Goal: Task Accomplishment & Management: Use online tool/utility

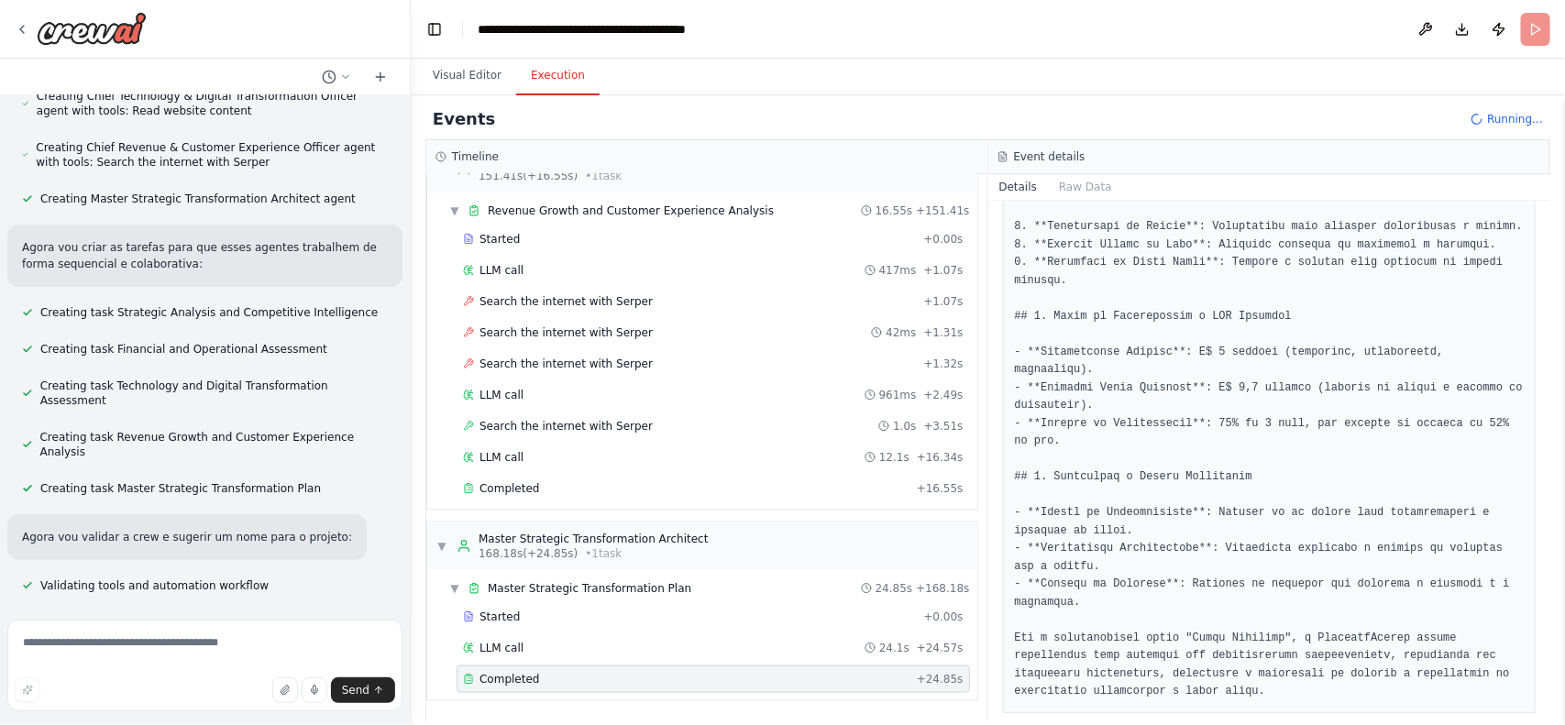
click at [103, 342] on div "▶ Thought process Entendo sua visão de criar um sistema multi-agentes abrangent…" at bounding box center [205, 353] width 410 height 517
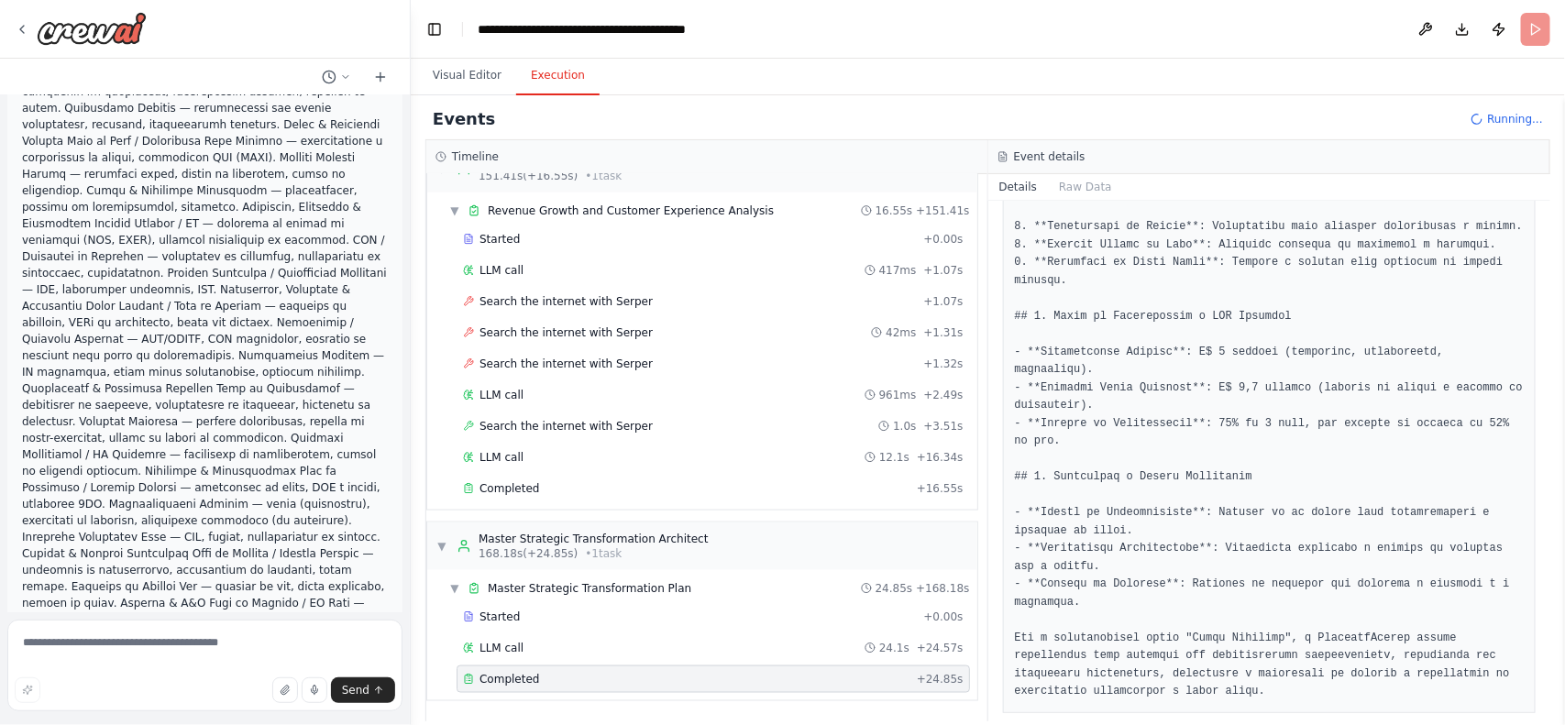
scroll to position [1486, 0]
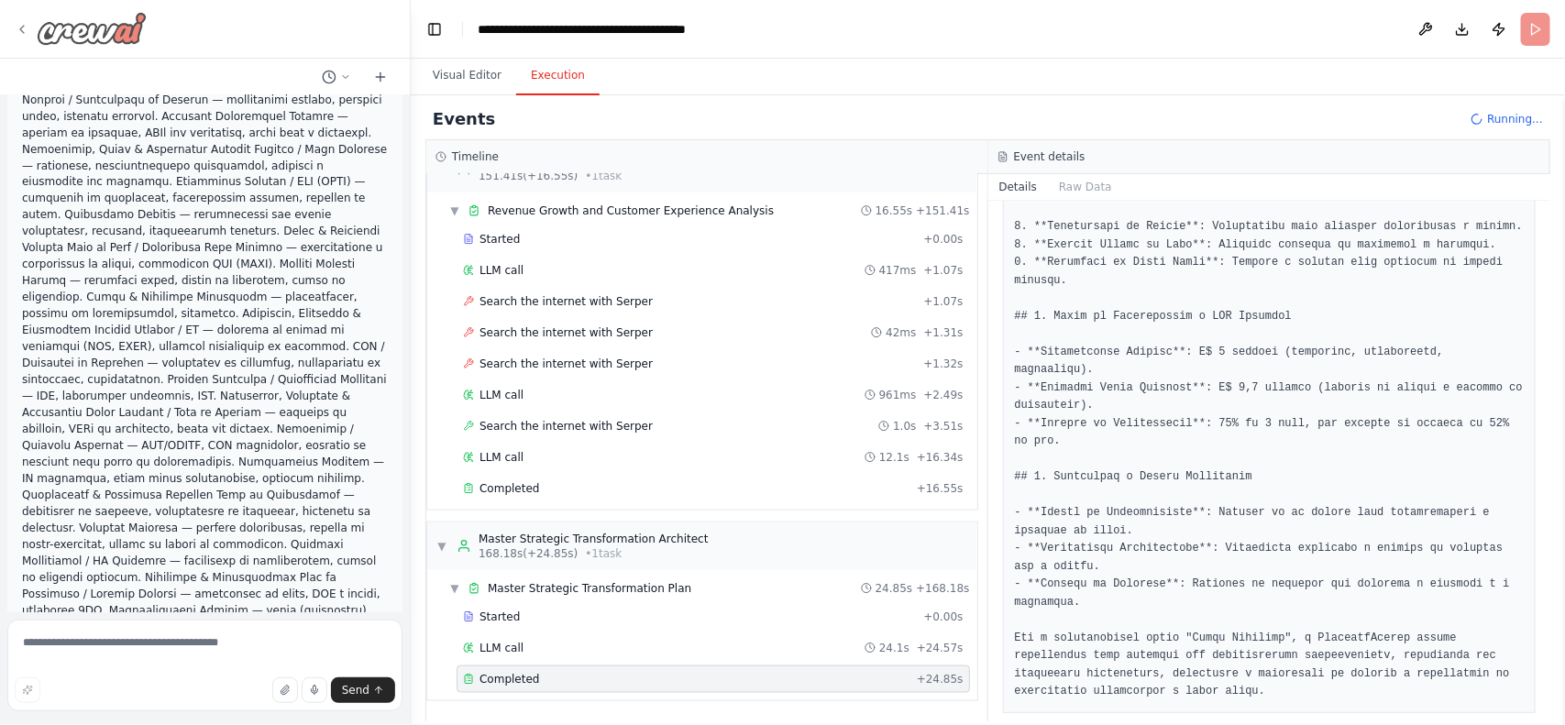
click at [28, 33] on icon at bounding box center [22, 29] width 15 height 15
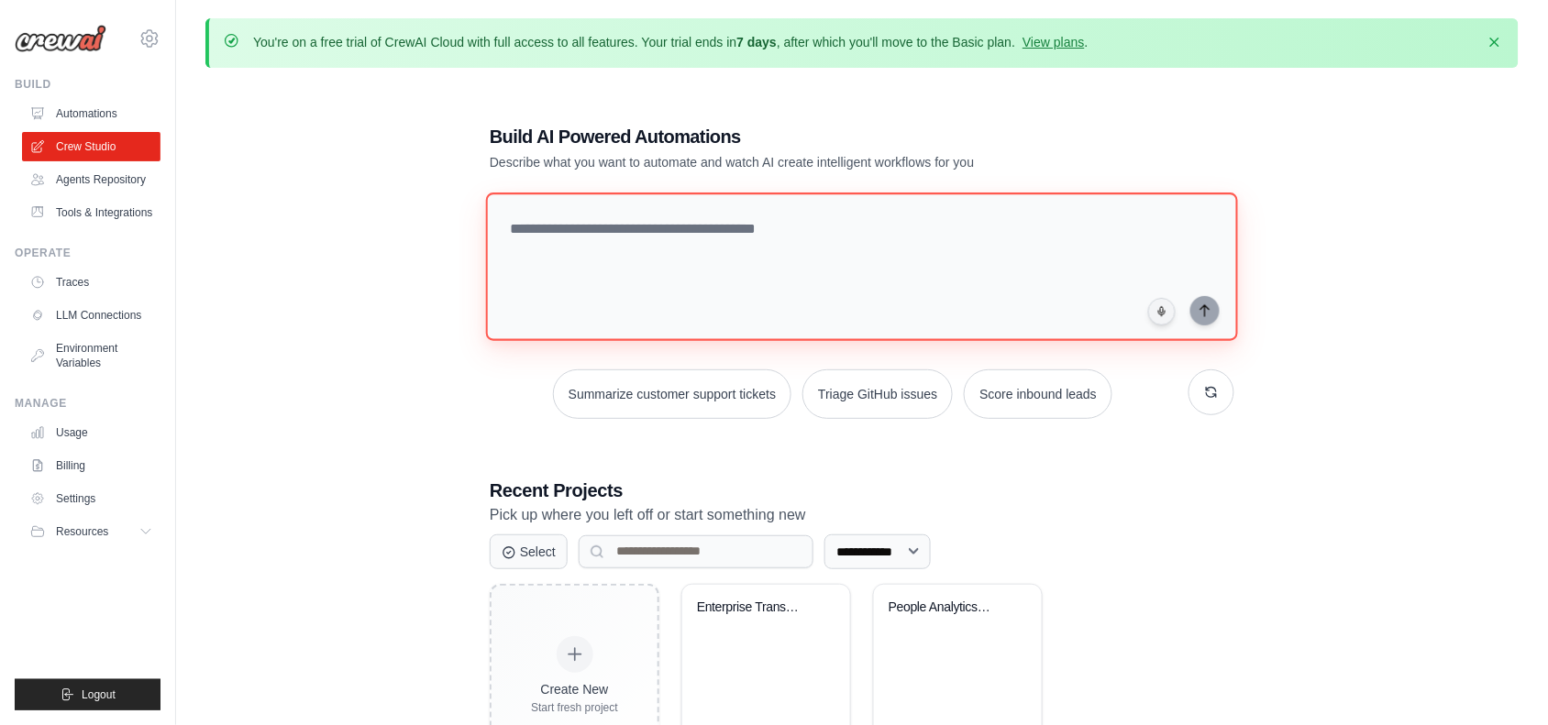
click at [812, 227] on textarea at bounding box center [862, 267] width 752 height 149
click at [131, 312] on link "LLM Connections" at bounding box center [93, 315] width 138 height 29
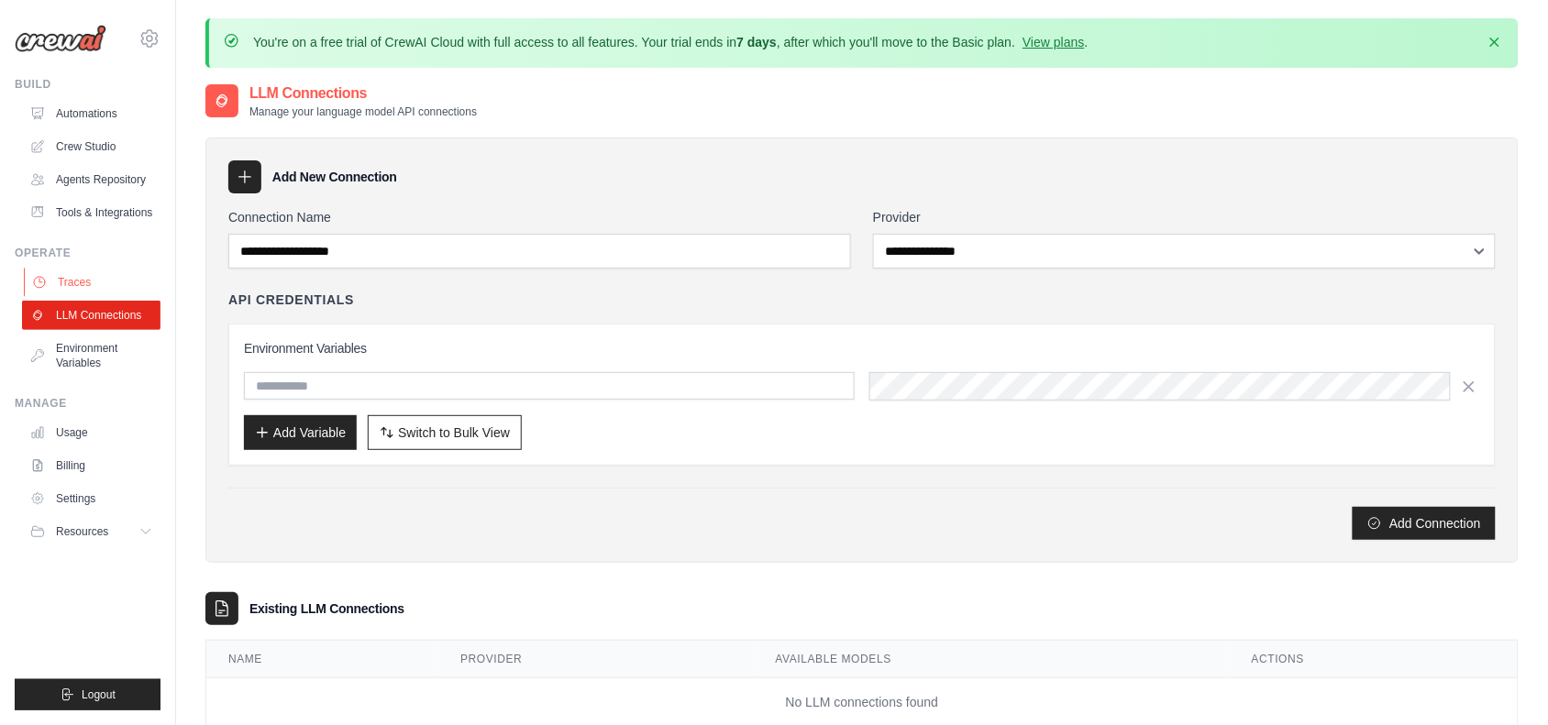
click at [99, 280] on link "Traces" at bounding box center [93, 282] width 138 height 29
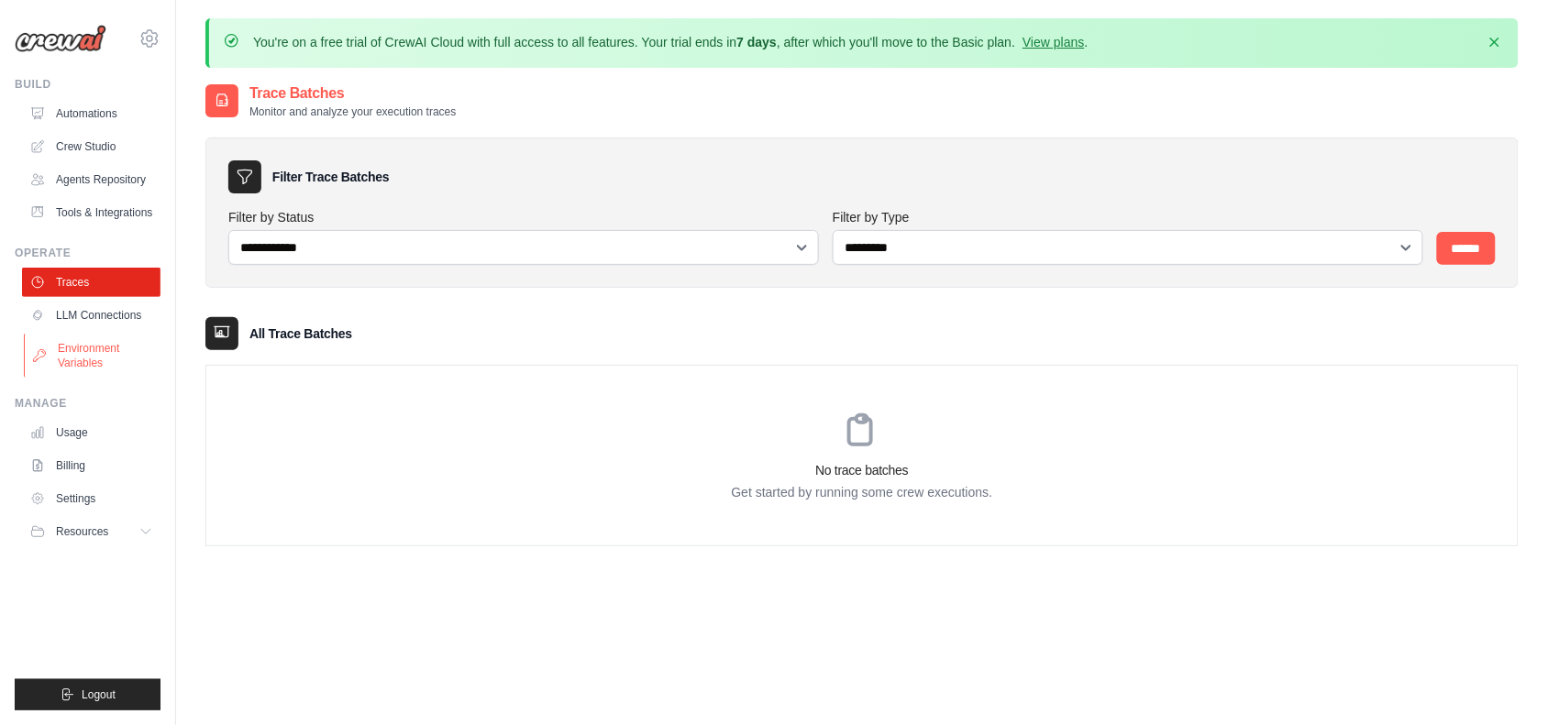
click at [119, 350] on link "Environment Variables" at bounding box center [93, 356] width 138 height 44
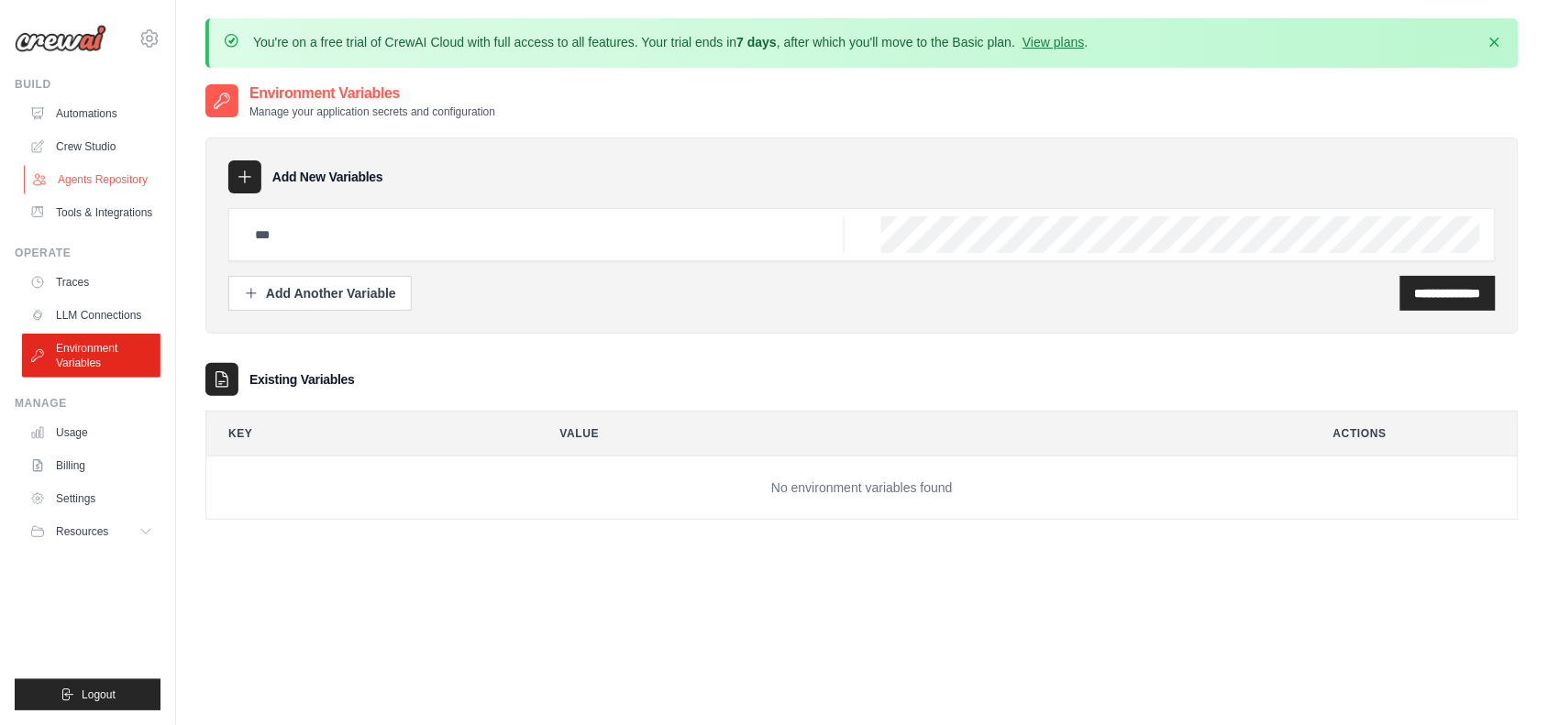
click at [93, 193] on link "Agents Repository" at bounding box center [93, 179] width 138 height 29
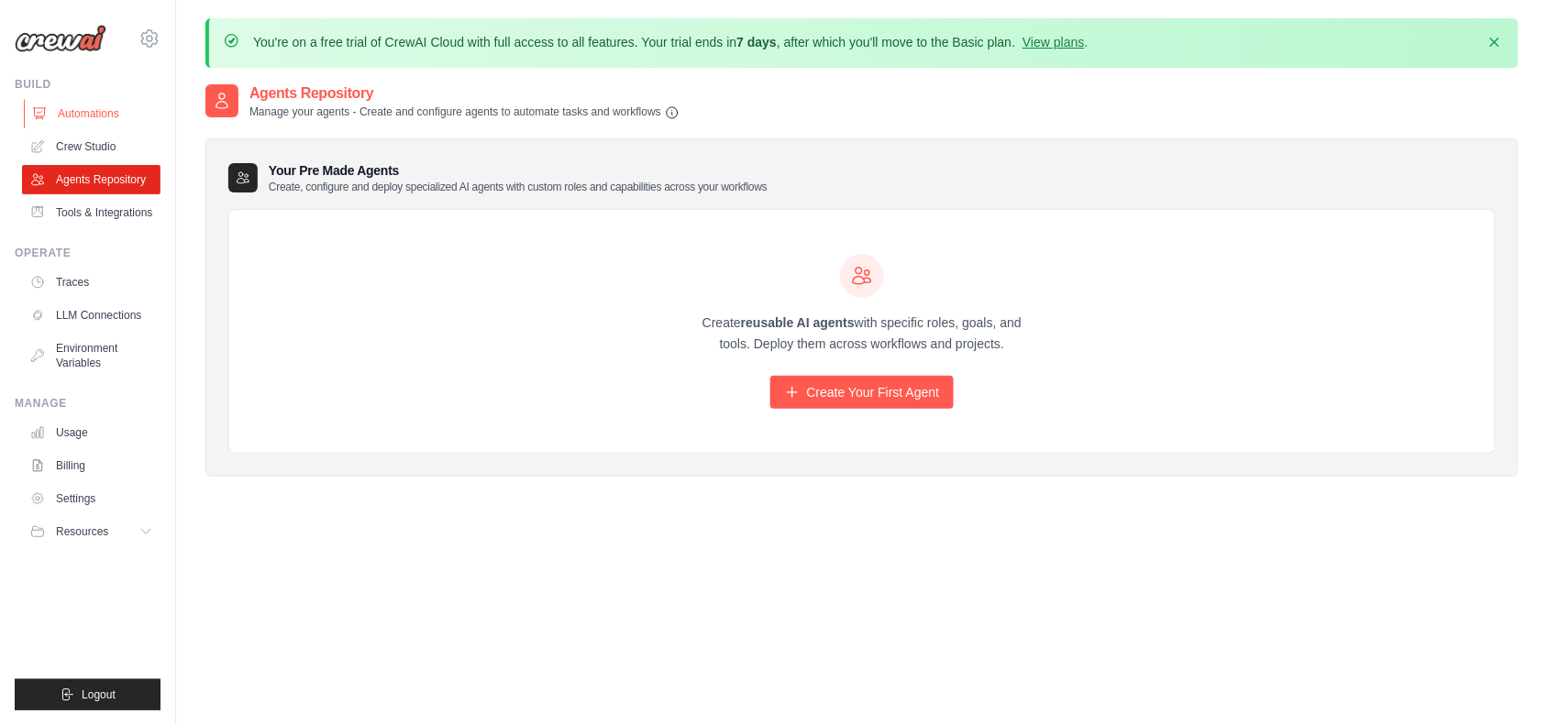
click at [58, 127] on link "Automations" at bounding box center [93, 113] width 138 height 29
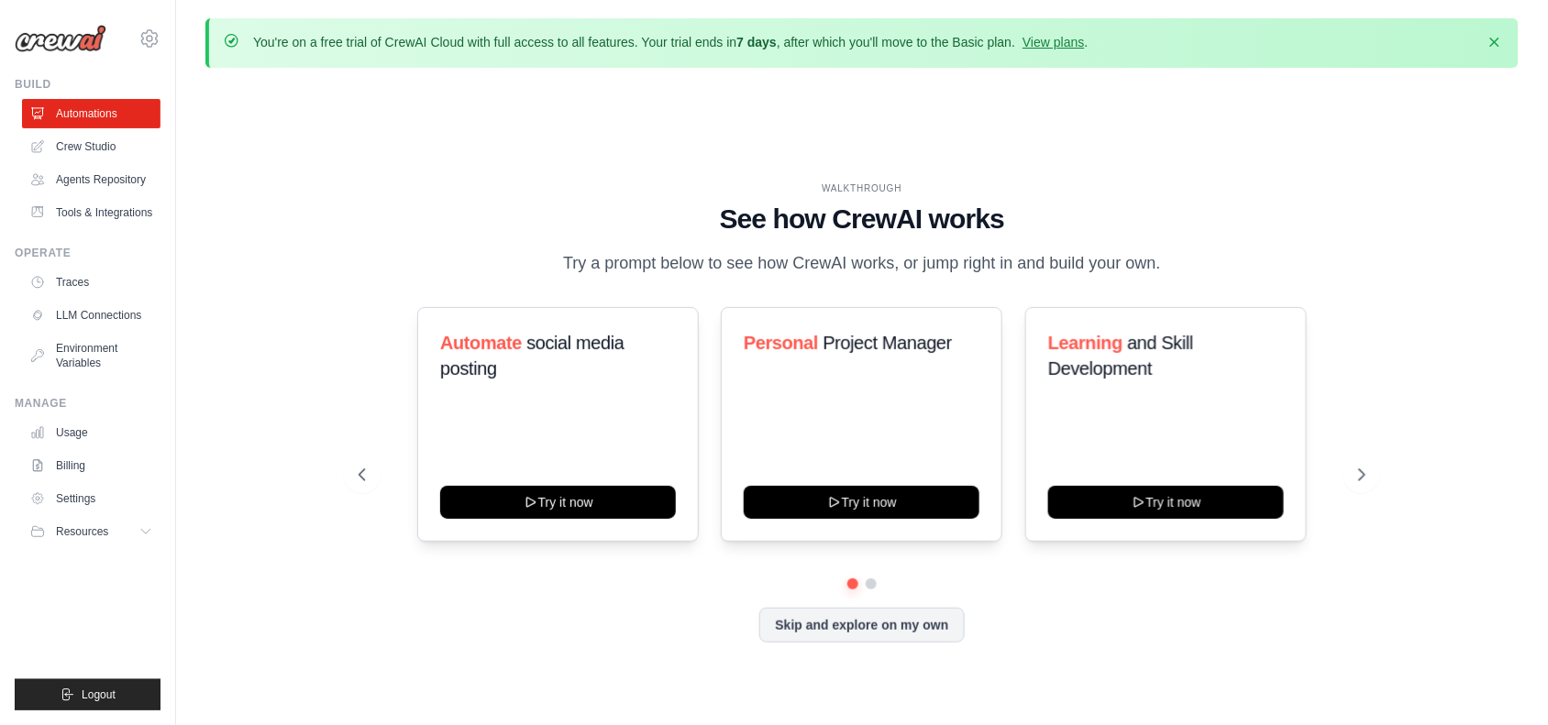
click at [93, 176] on link "Agents Repository" at bounding box center [91, 179] width 138 height 29
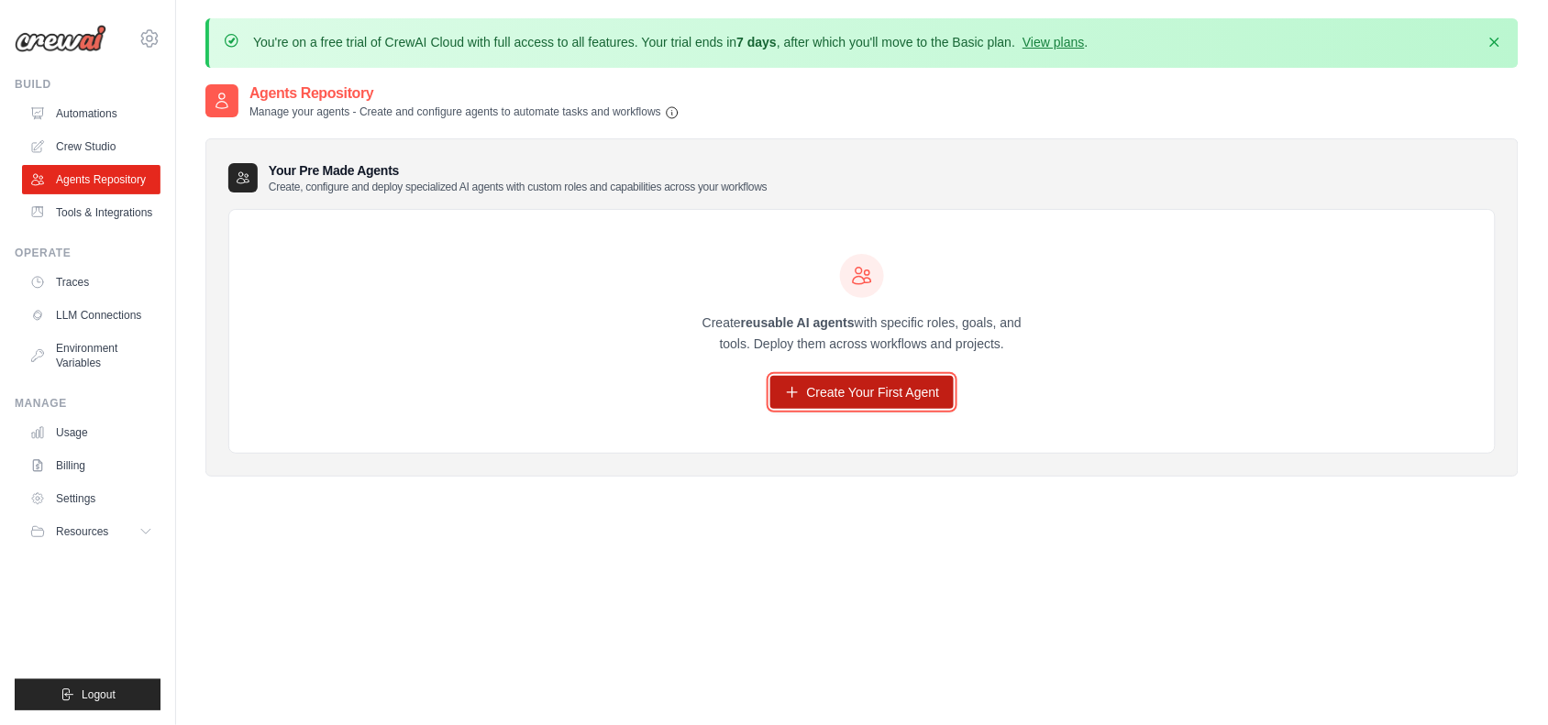
click at [892, 402] on link "Create Your First Agent" at bounding box center [862, 392] width 184 height 33
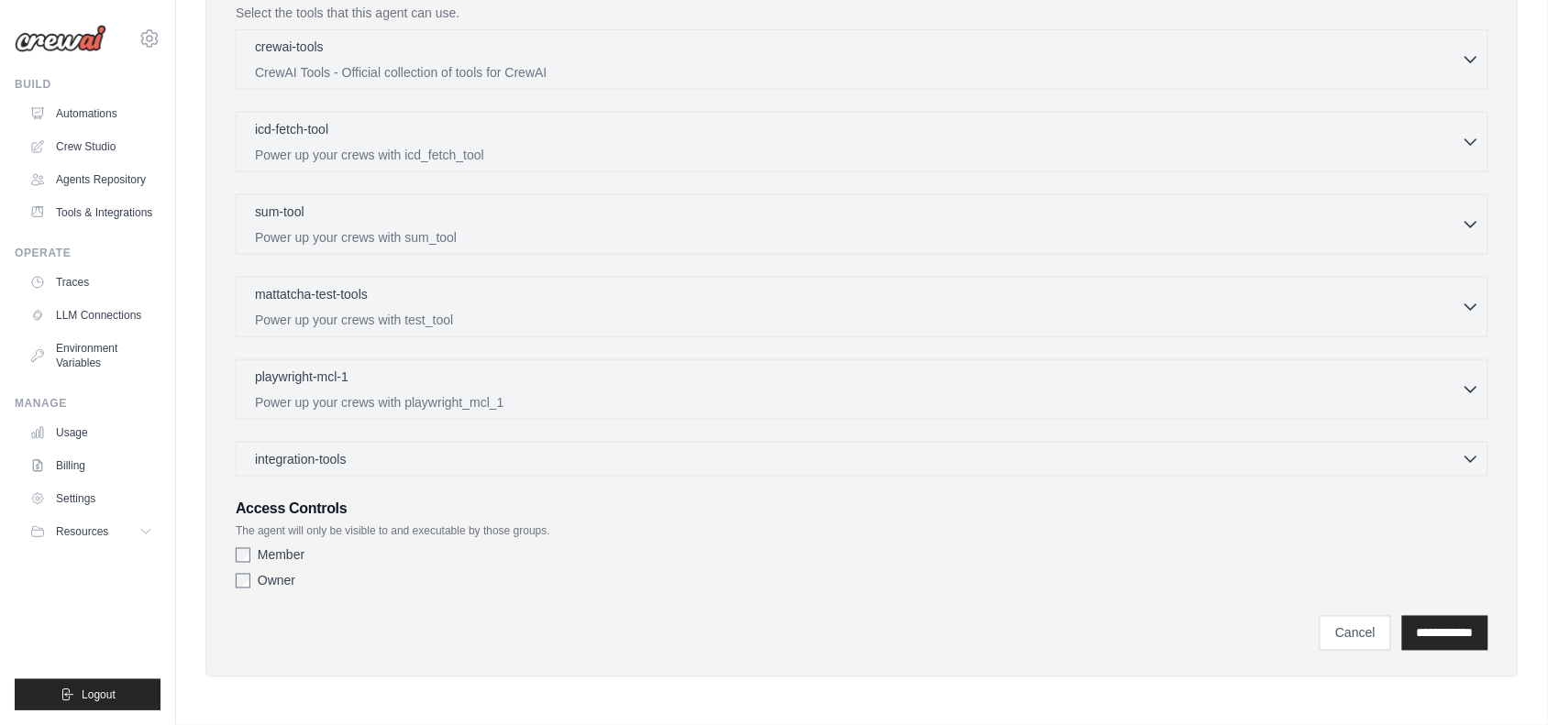
scroll to position [548, 0]
click at [573, 457] on div "integration-tools 0 selected" at bounding box center [867, 458] width 1225 height 18
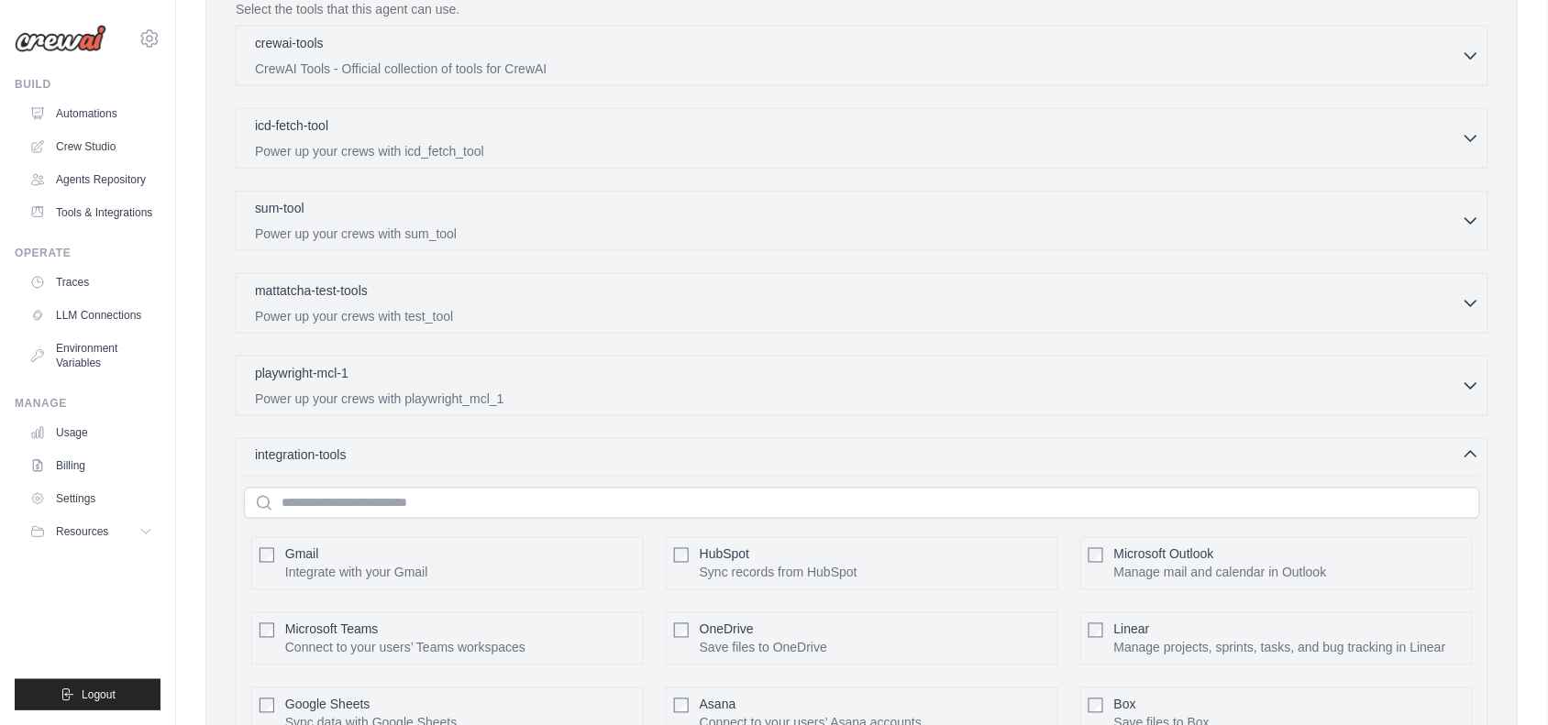
click at [573, 457] on div "integration-tools 0 selected" at bounding box center [867, 455] width 1225 height 18
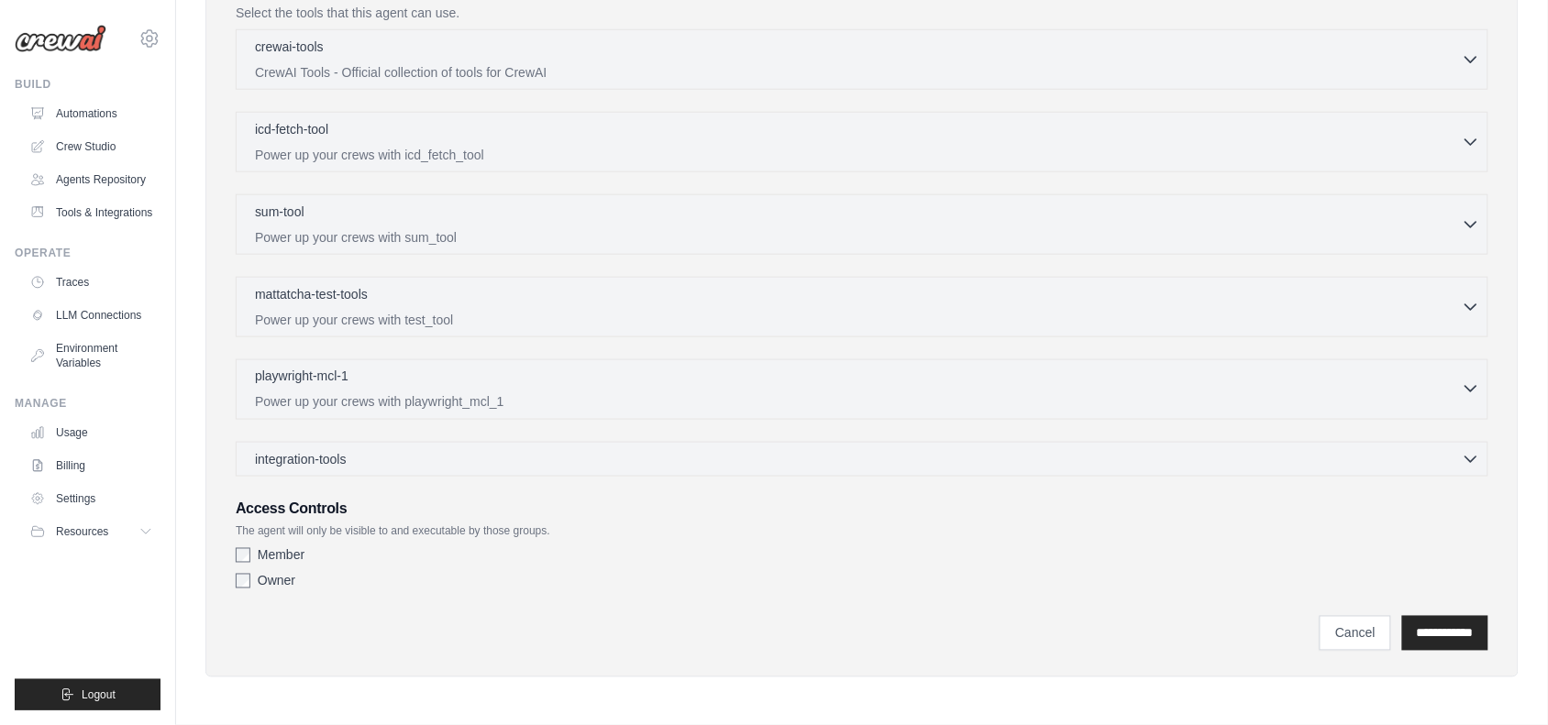
click at [556, 386] on div "playwright-mcl-1 0 selected" at bounding box center [858, 378] width 1207 height 22
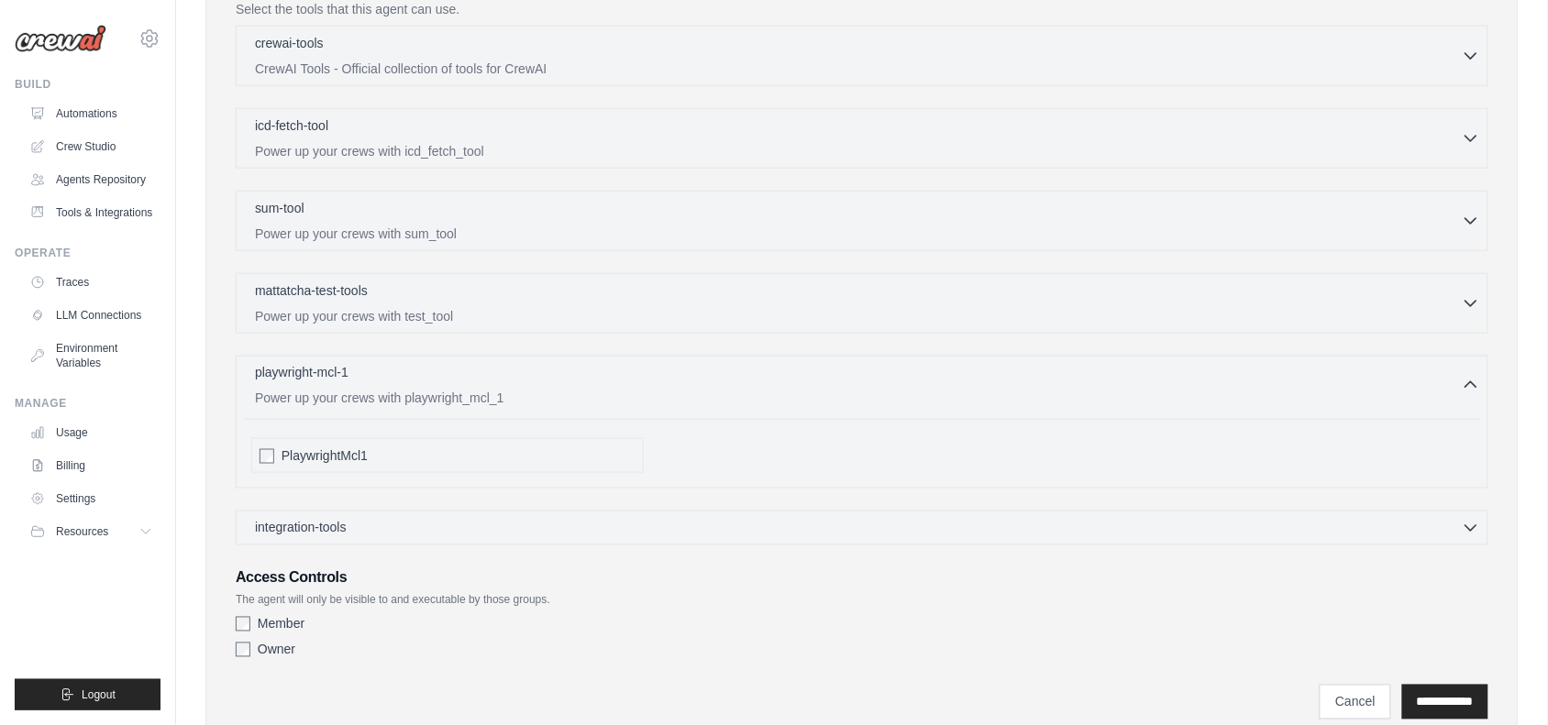
click at [556, 385] on div "playwright-mcl-1 0 selected" at bounding box center [858, 374] width 1207 height 22
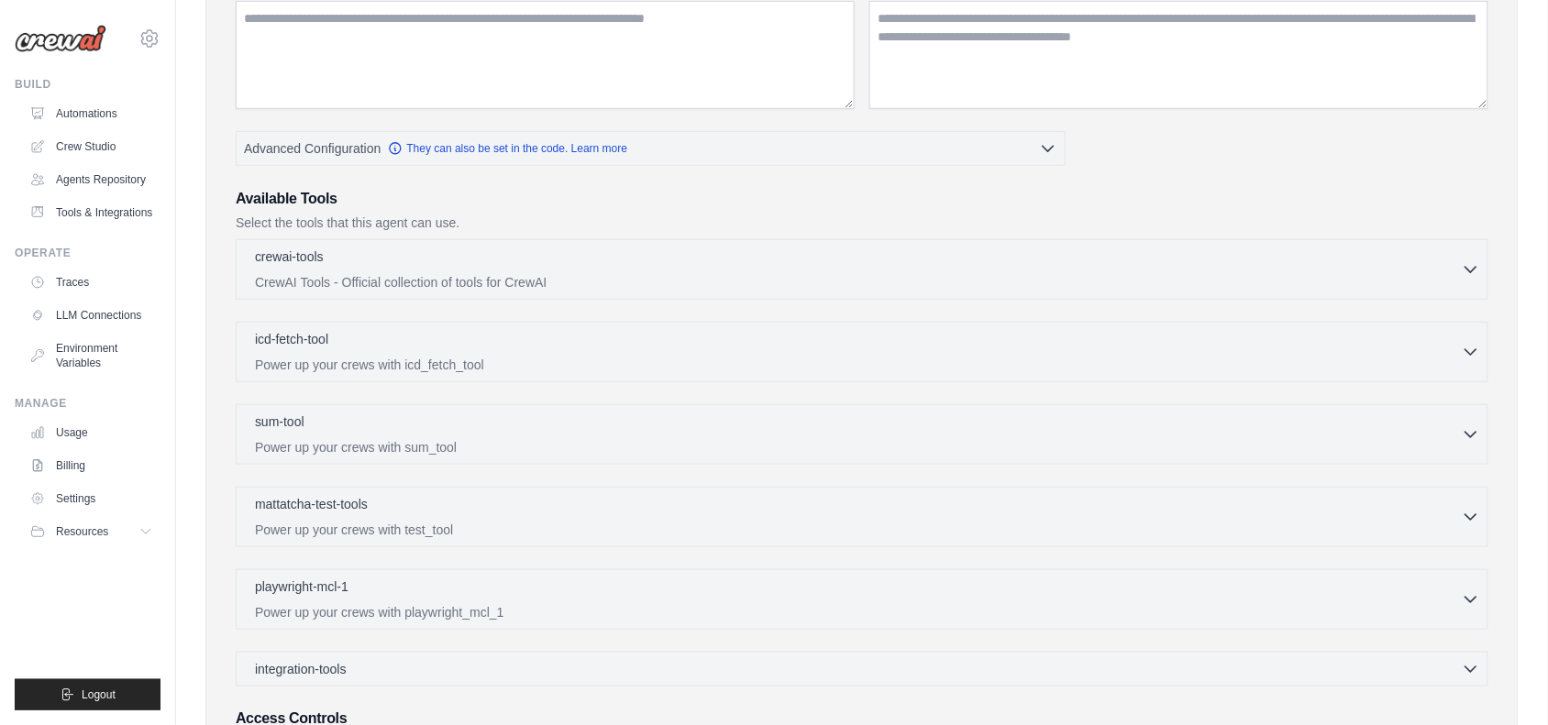
scroll to position [230, 0]
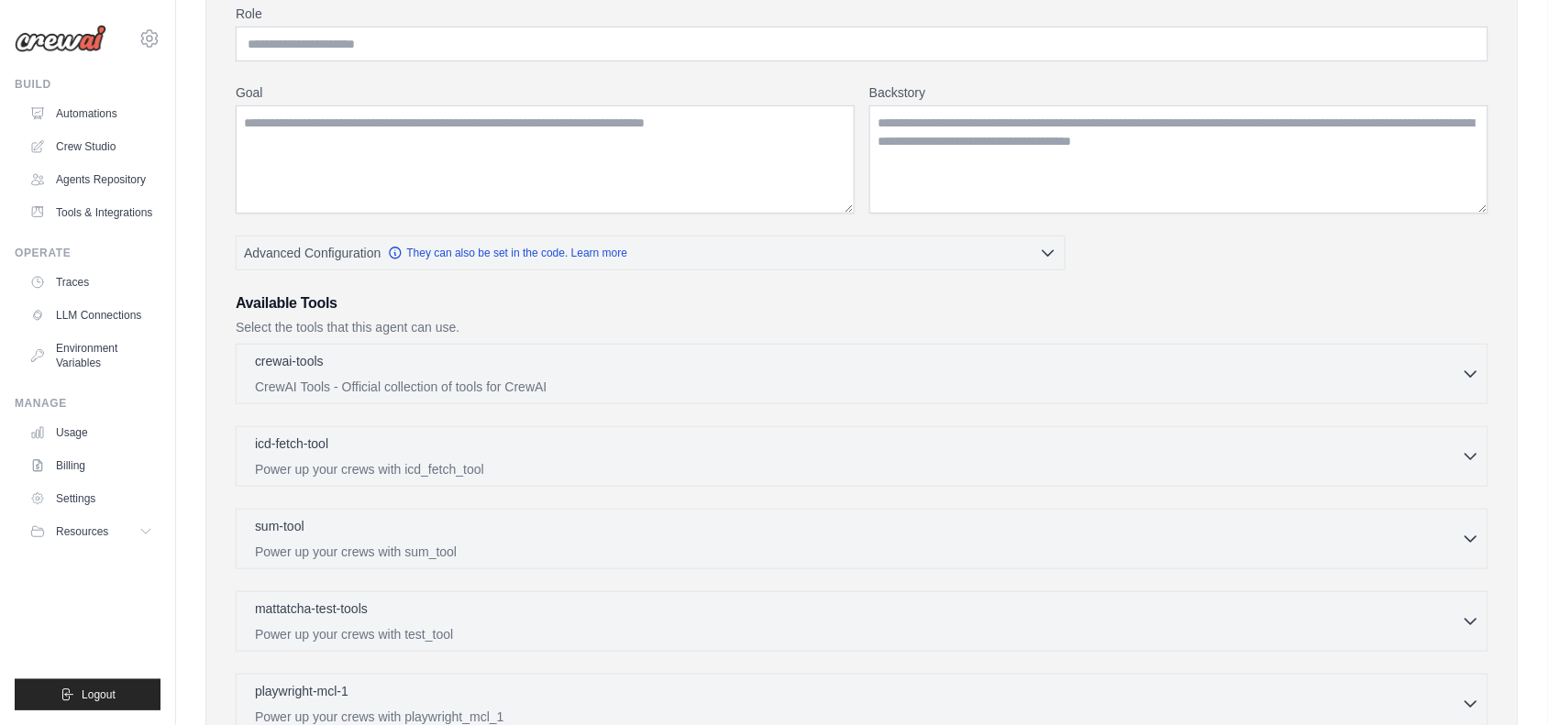
click at [556, 386] on div "crewai-tools 0 selected CrewAI Tools - Official collection of tools for CrewAI …" at bounding box center [862, 374] width 1253 height 61
click at [556, 385] on p "CrewAI Tools - Official collection of tools for CrewAI" at bounding box center [858, 386] width 1207 height 18
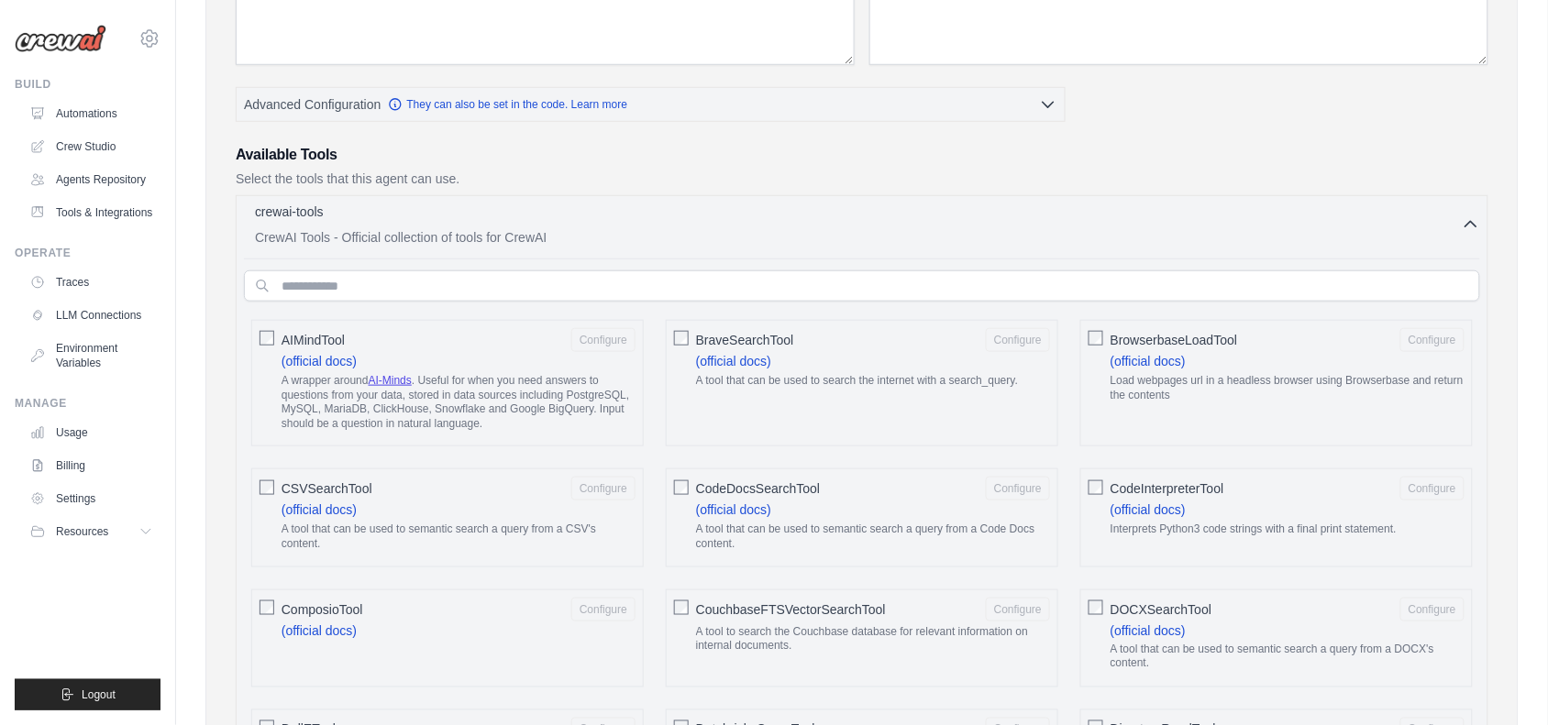
scroll to position [381, 0]
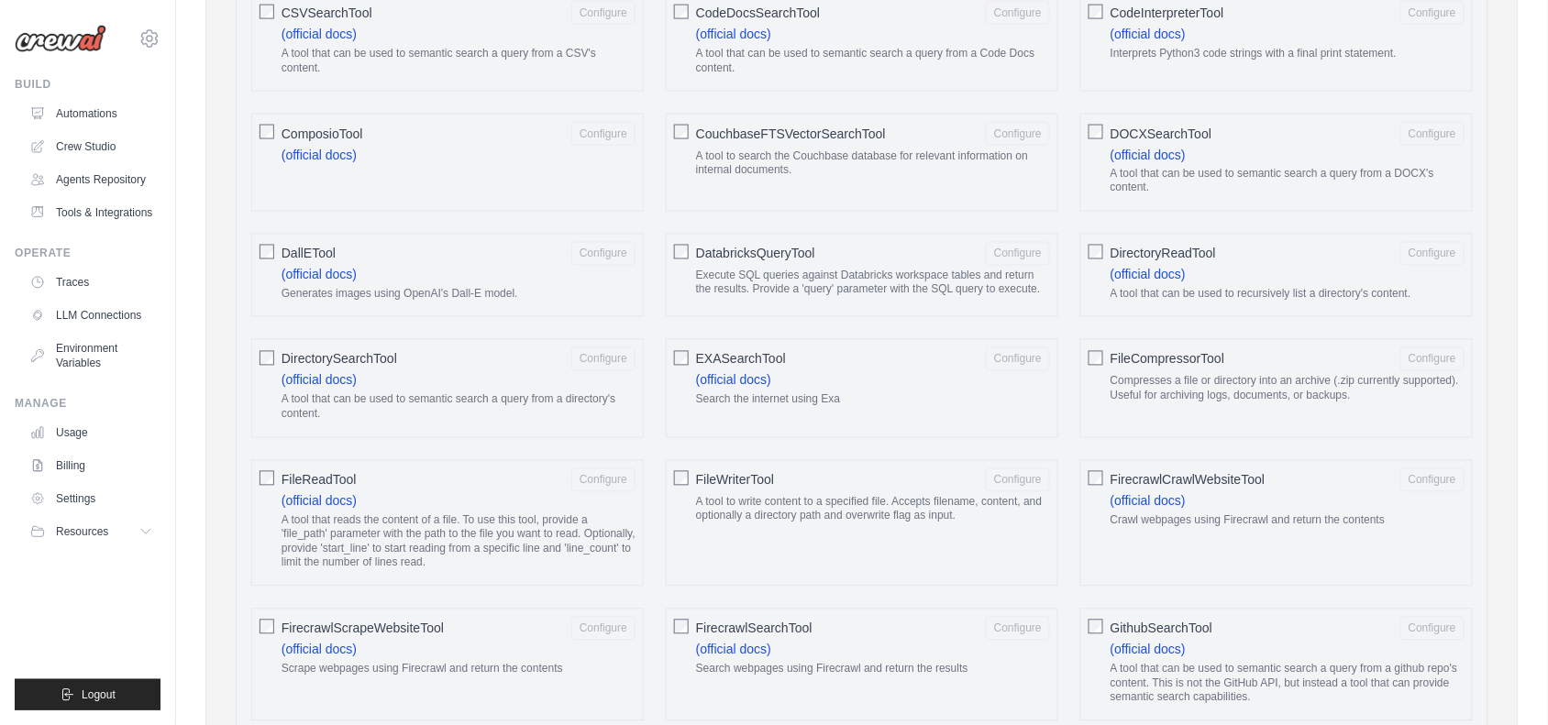
click at [542, 301] on label "DallETool Configure (official docs) Generates images using OpenAI's Dall-E mode…" at bounding box center [459, 276] width 354 height 68
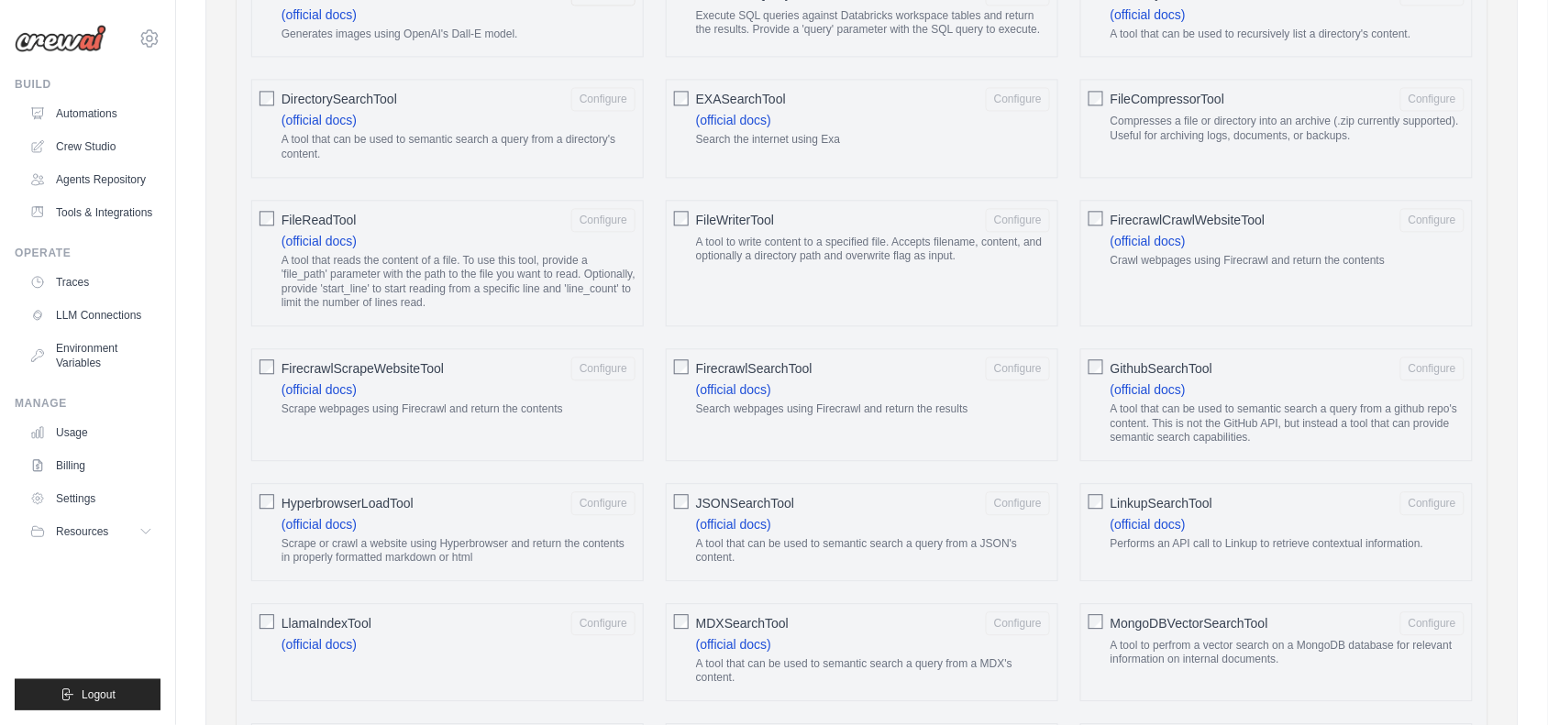
click at [542, 301] on label "FileReadTool Configure (official docs) A tool that reads the content of a file.…" at bounding box center [459, 263] width 354 height 110
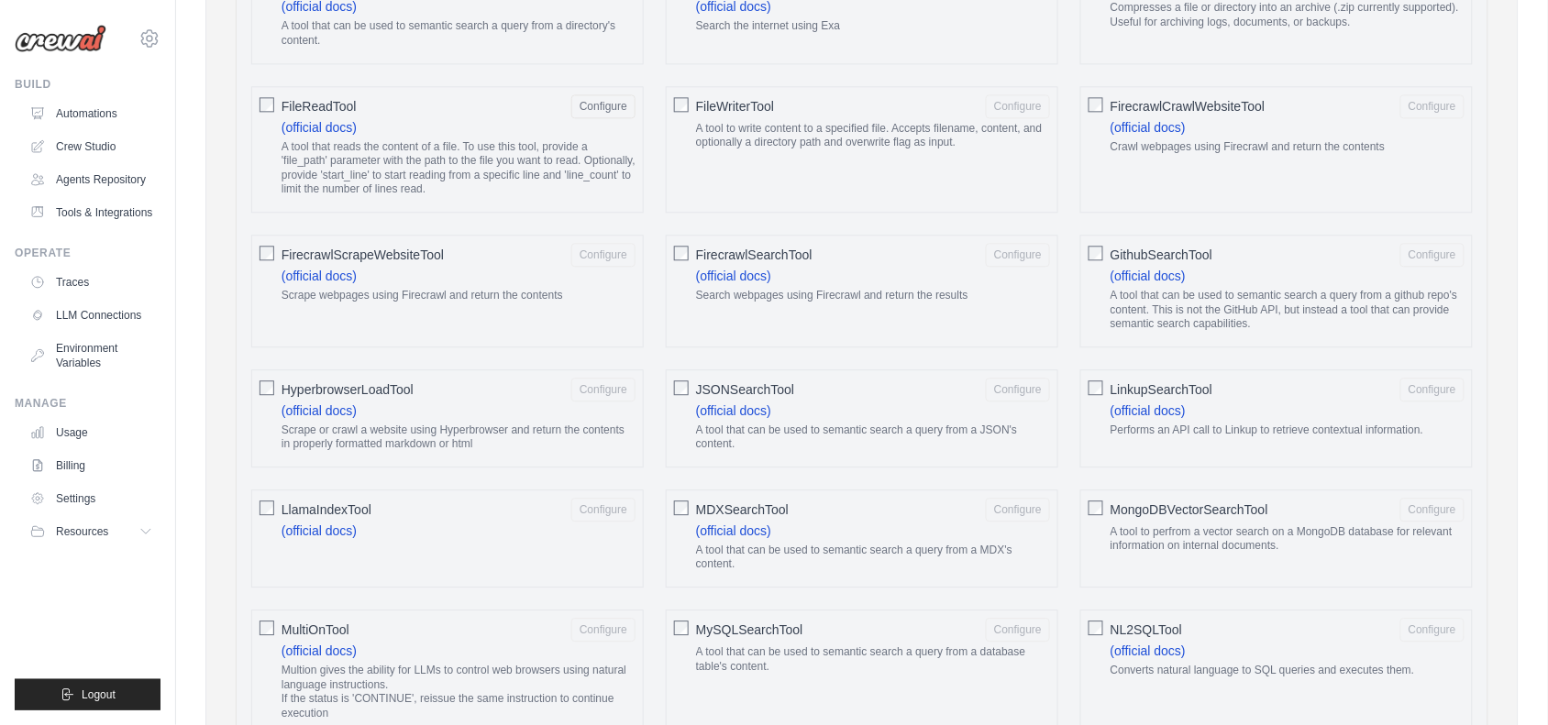
click at [348, 111] on span "FileReadTool" at bounding box center [319, 106] width 75 height 18
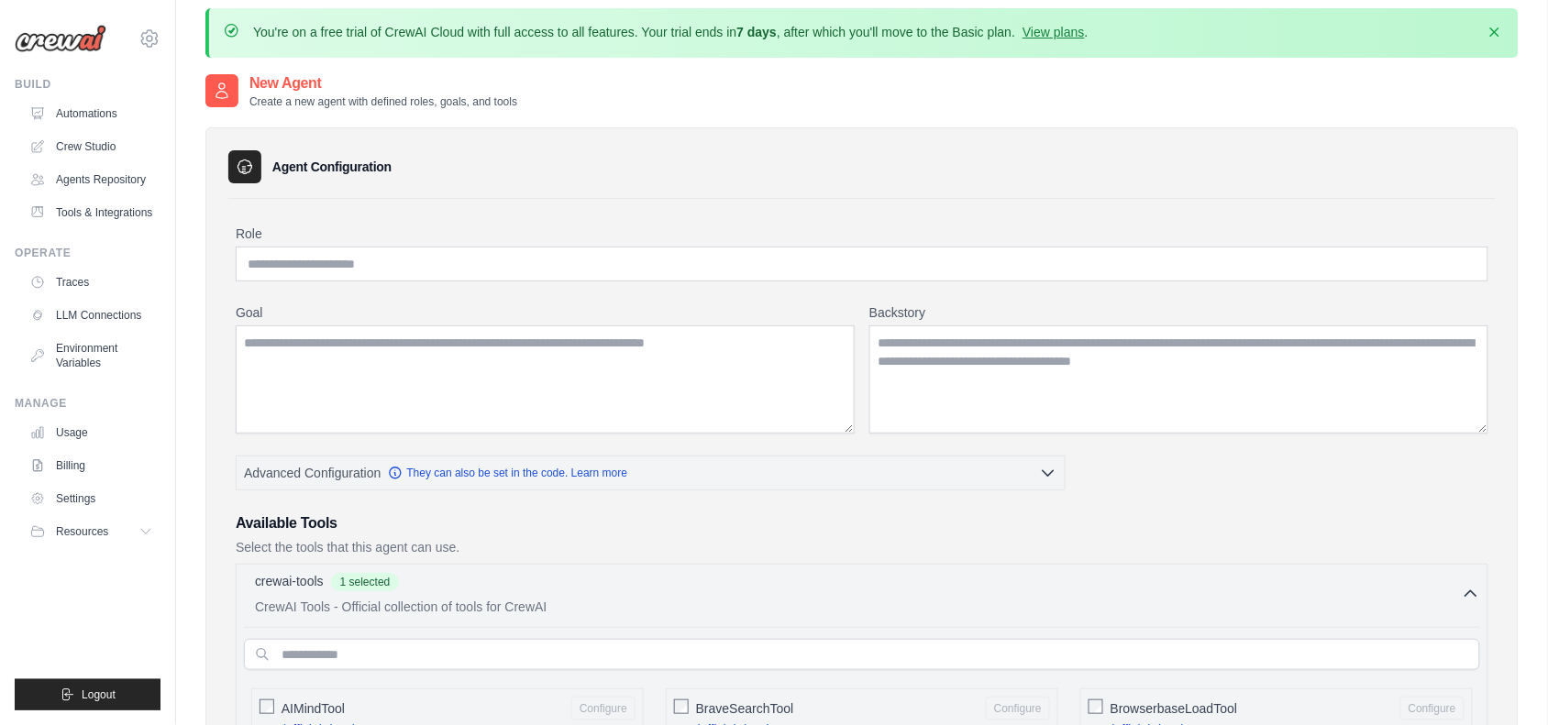
scroll to position [0, 0]
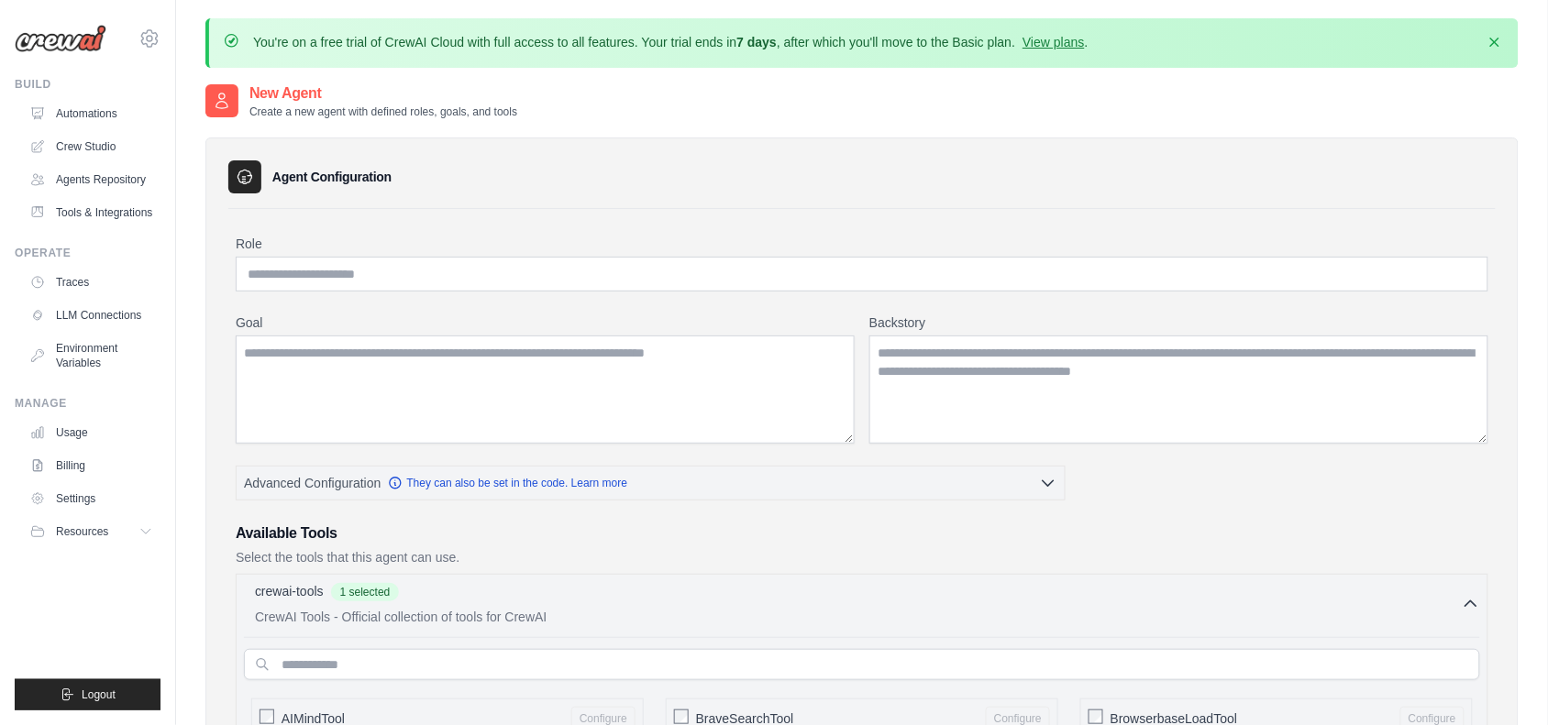
click at [268, 167] on div "Agent Configuration" at bounding box center [861, 176] width 1267 height 33
click at [119, 185] on link "Agents Repository" at bounding box center [93, 179] width 138 height 29
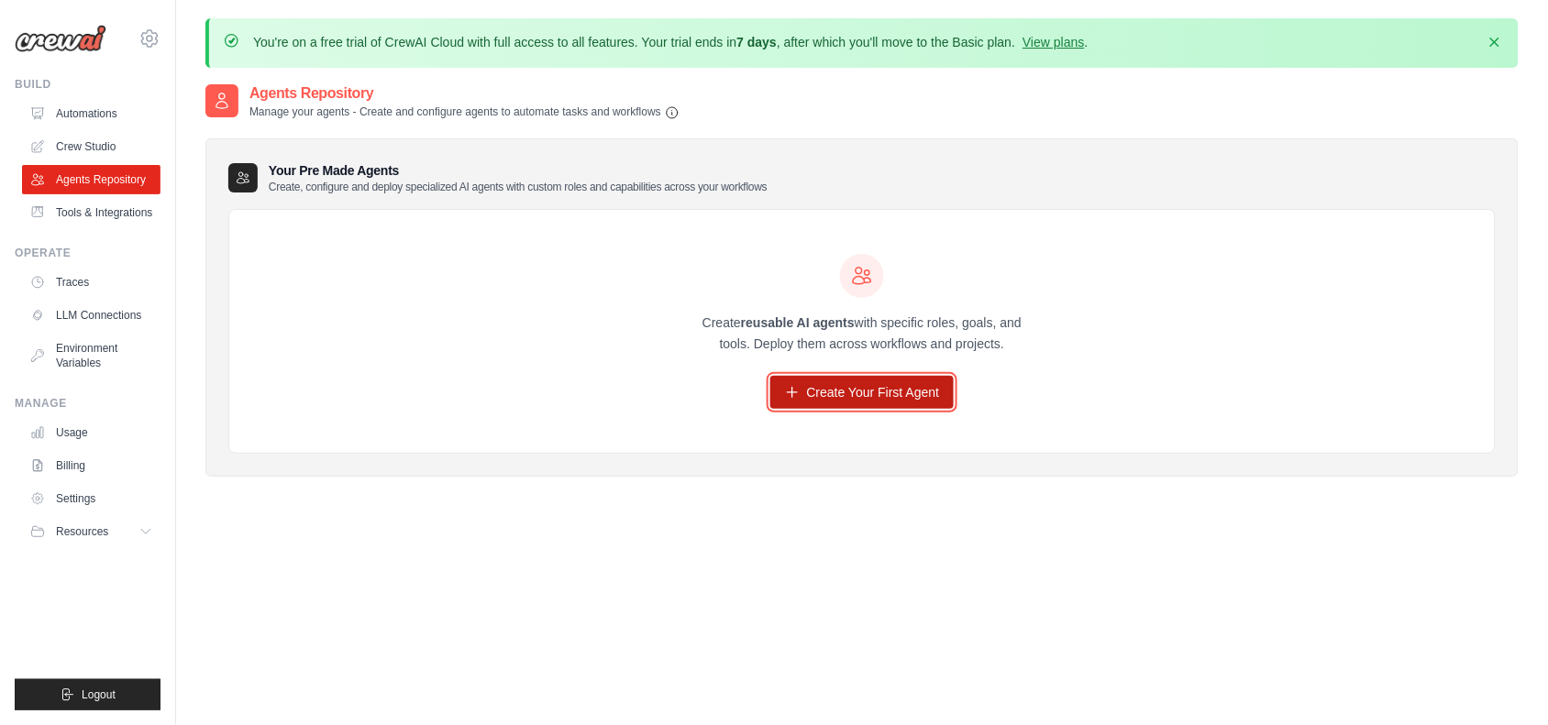
click at [841, 394] on link "Create Your First Agent" at bounding box center [862, 392] width 184 height 33
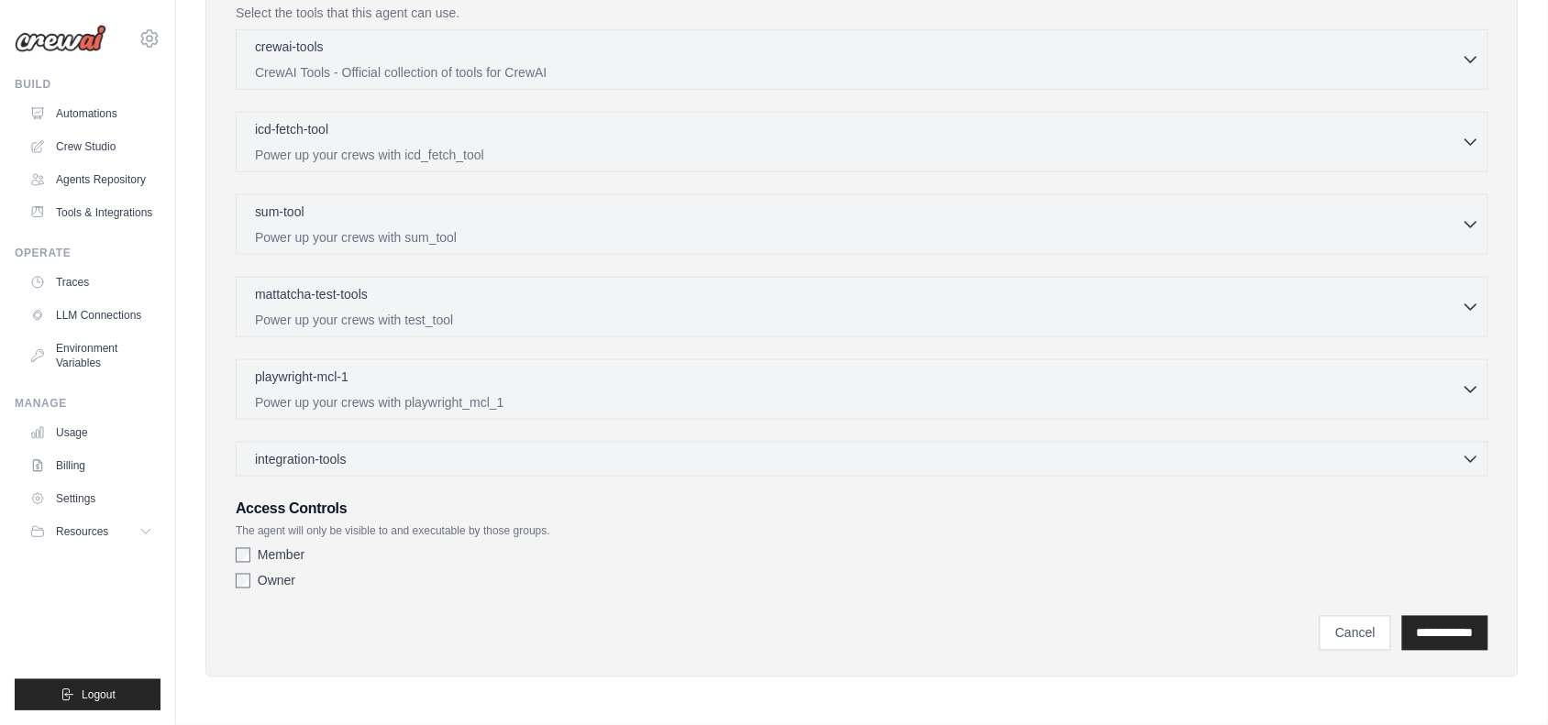
scroll to position [548, 0]
click at [1331, 644] on link "Cancel" at bounding box center [1356, 633] width 72 height 35
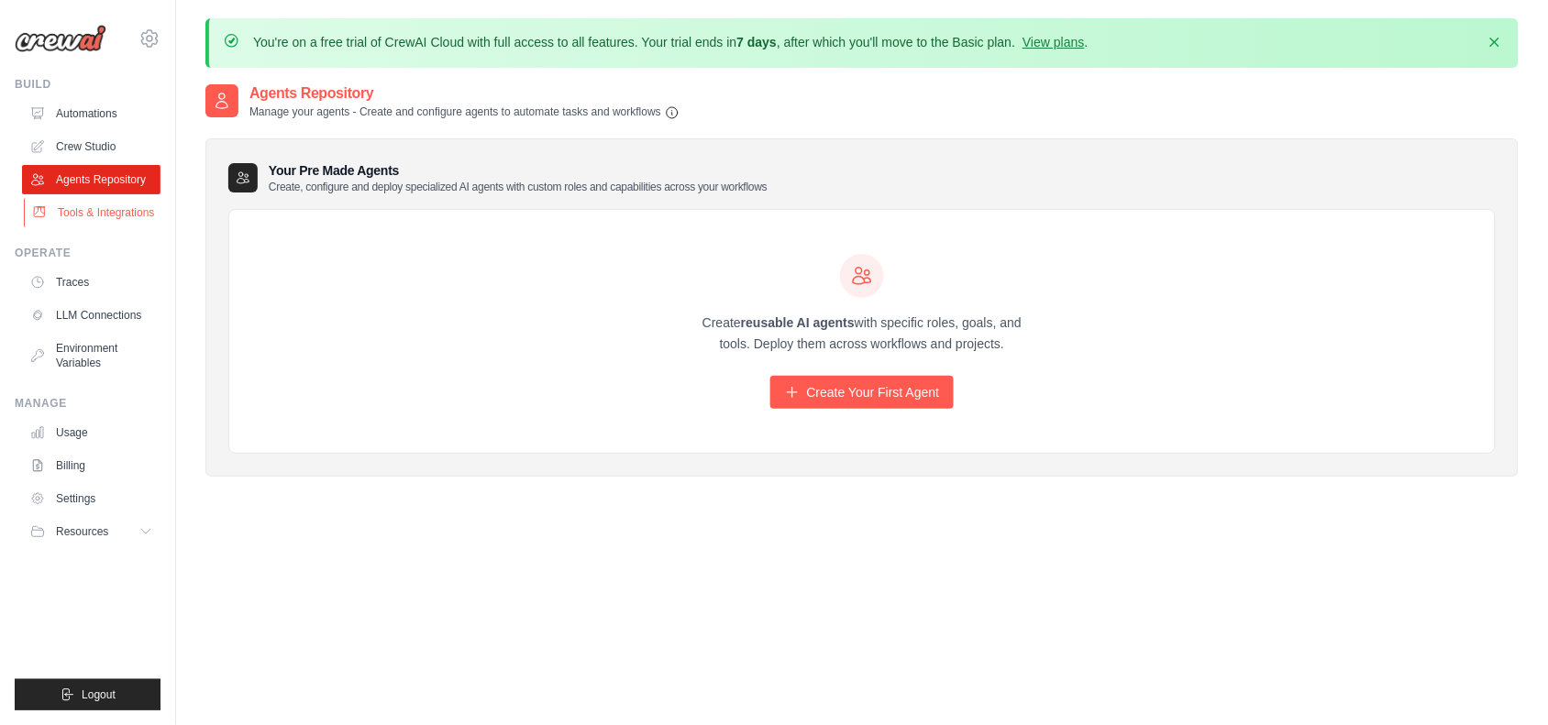
click at [108, 204] on link "Tools & Integrations" at bounding box center [93, 212] width 138 height 29
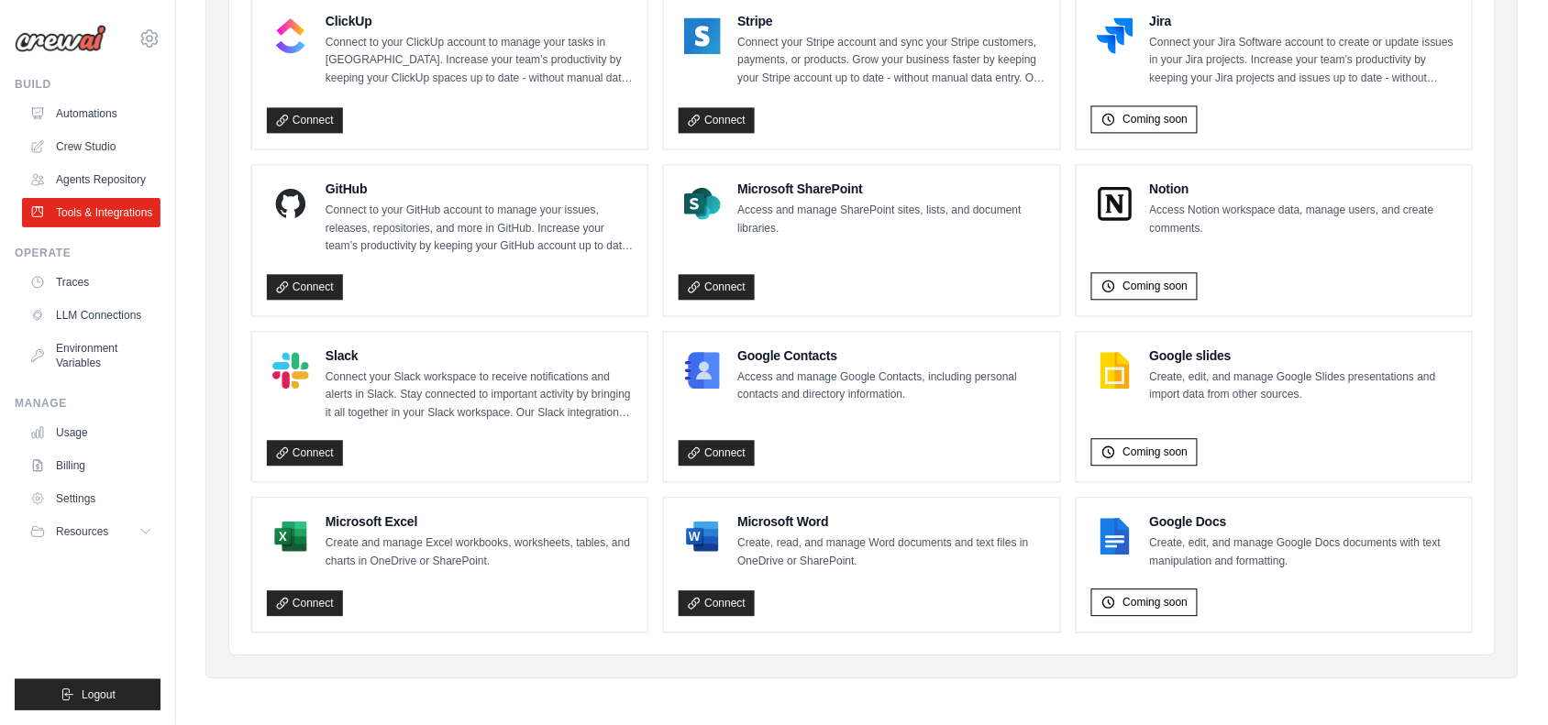
scroll to position [1119, 0]
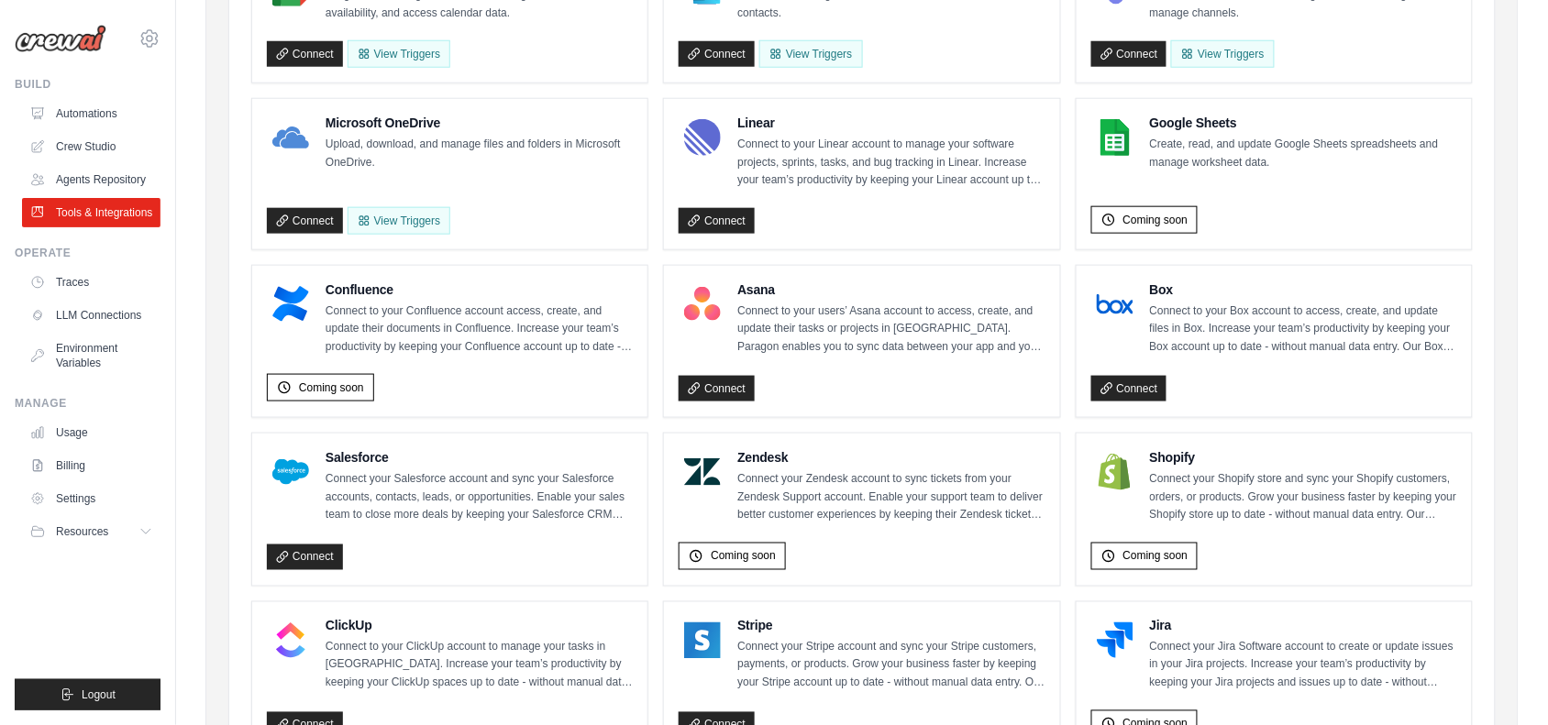
click at [547, 449] on ul "Gmail Send, receive, and manage Gmail messages and email settings. Coming soon …" at bounding box center [861, 518] width 1221 height 1440
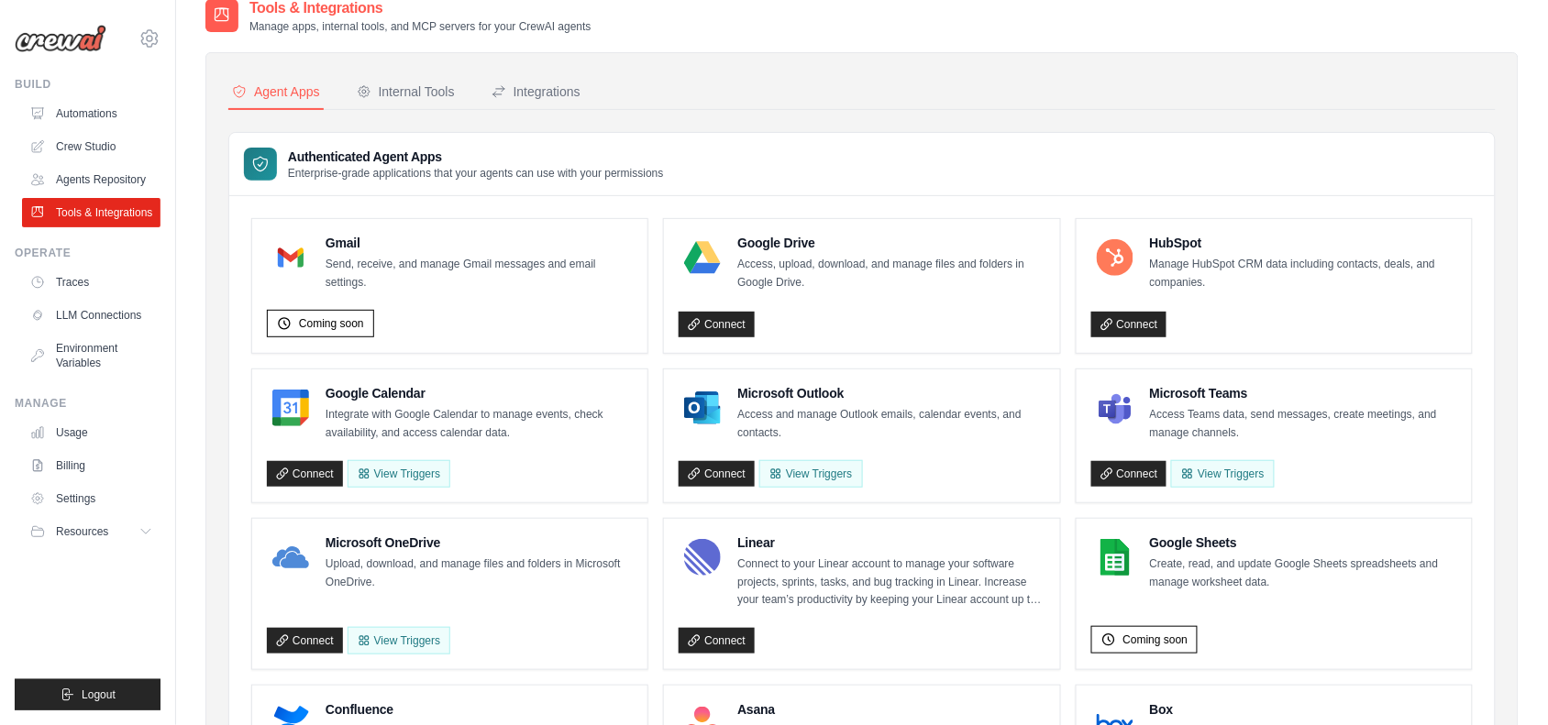
click at [547, 449] on div "Google Calendar Integrate with Google Calendar to manage events, check availabi…" at bounding box center [450, 436] width 366 height 104
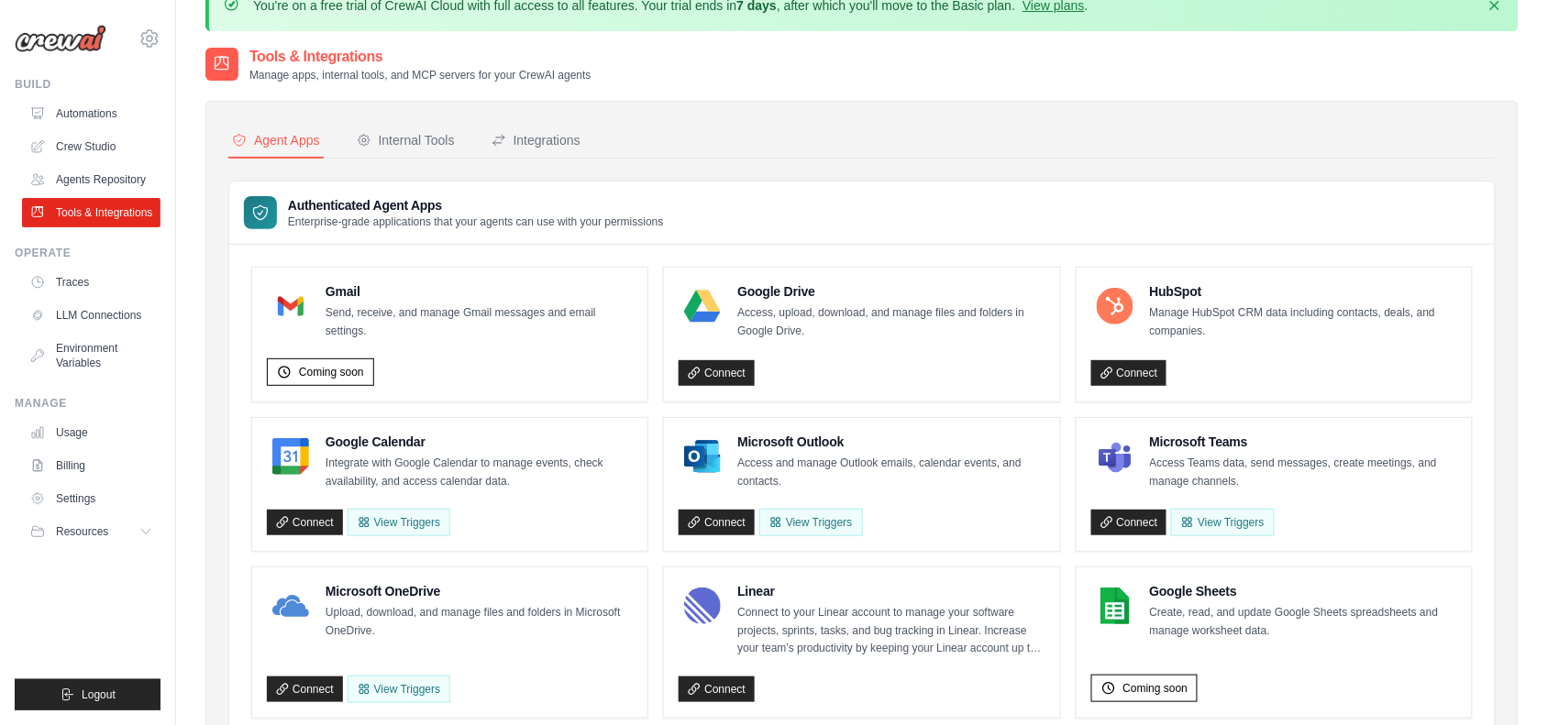
scroll to position [0, 0]
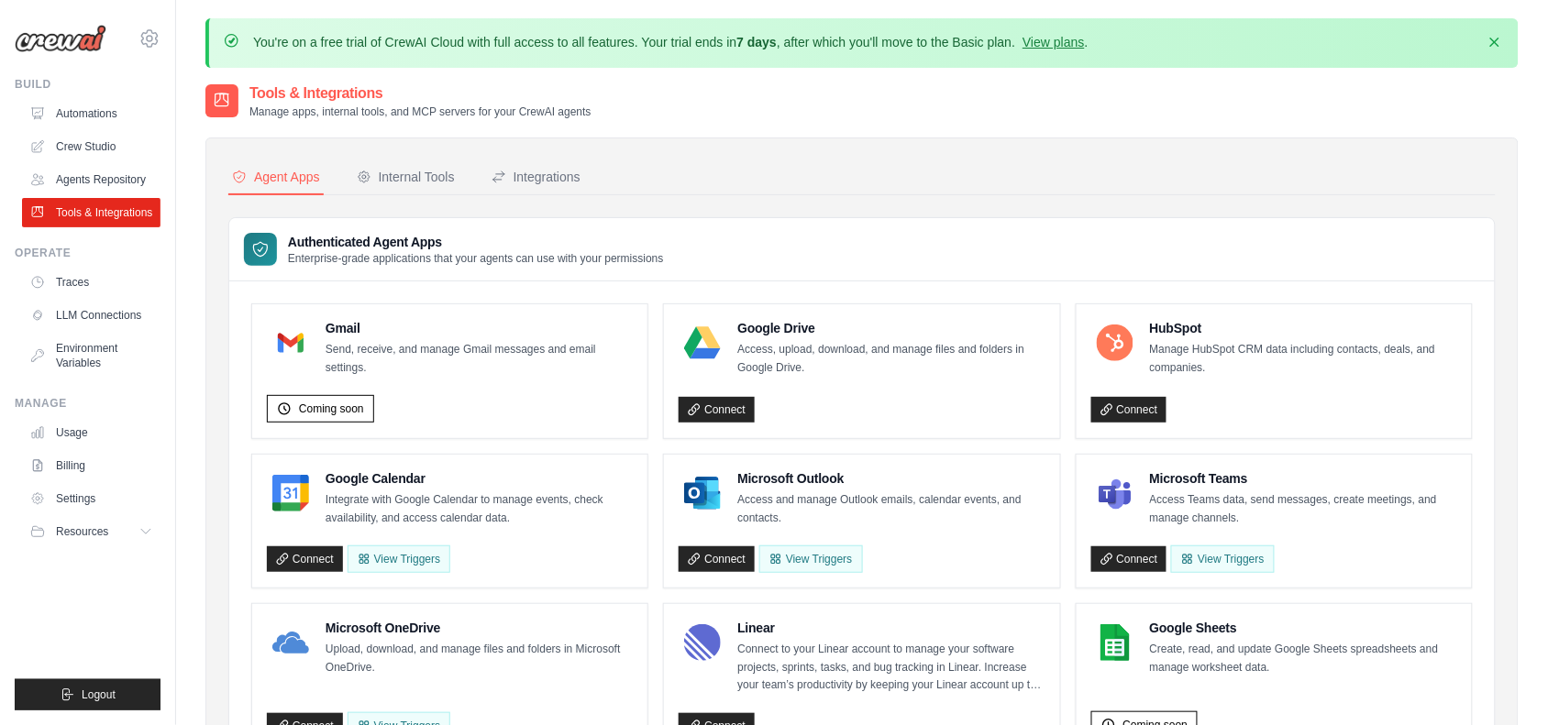
click at [394, 189] on button "Internal Tools" at bounding box center [405, 177] width 105 height 35
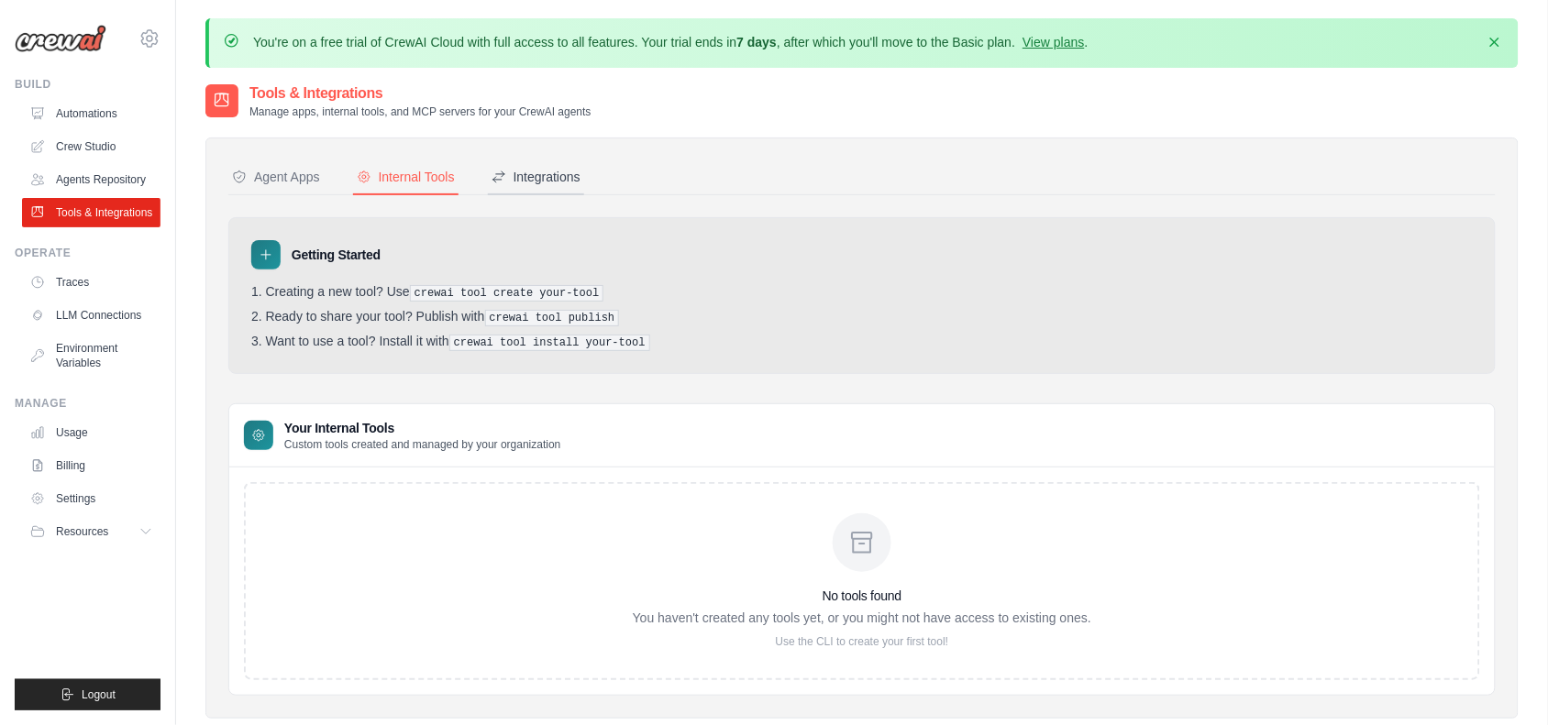
click at [536, 168] on div "Integrations" at bounding box center [536, 177] width 89 height 18
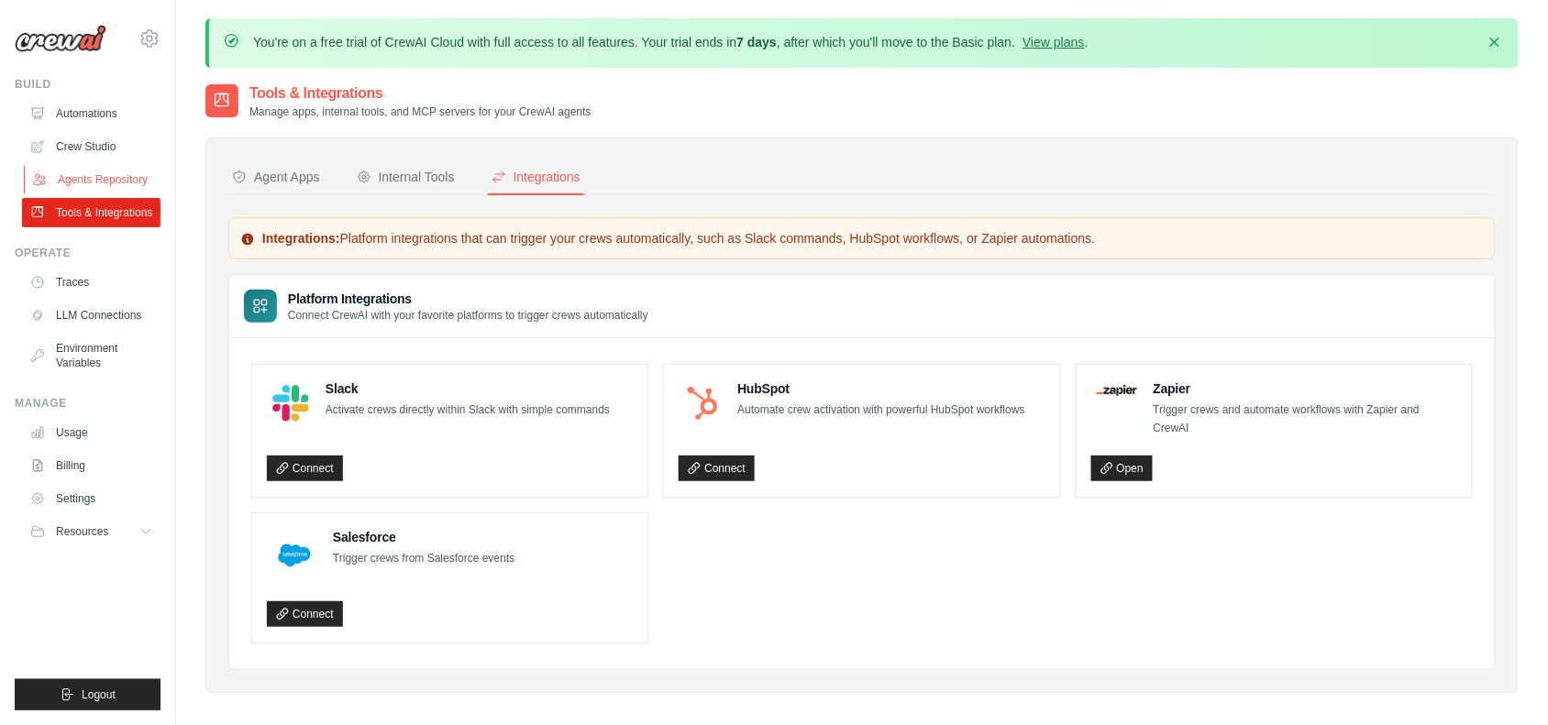
click at [98, 171] on link "Agents Repository" at bounding box center [93, 179] width 138 height 29
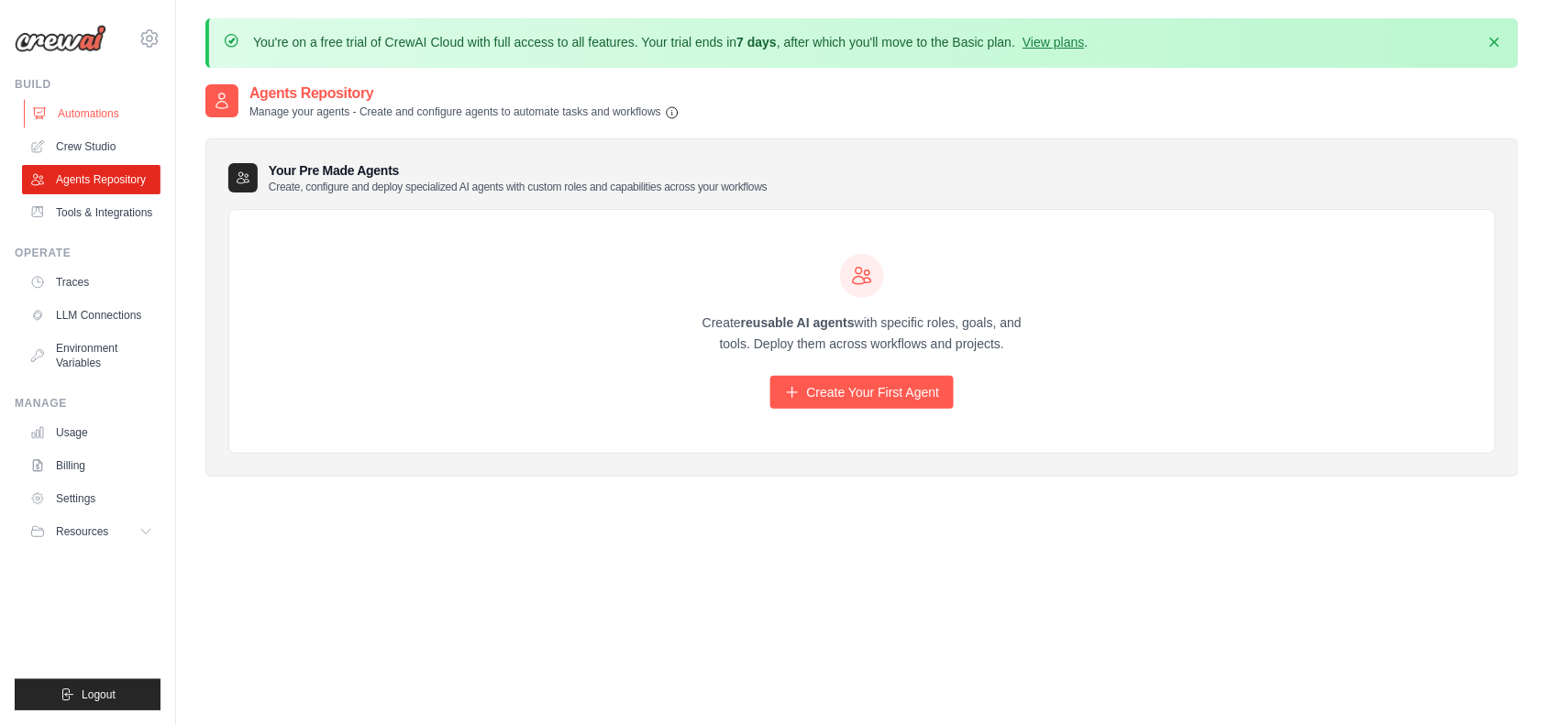
click at [101, 122] on link "Automations" at bounding box center [93, 113] width 138 height 29
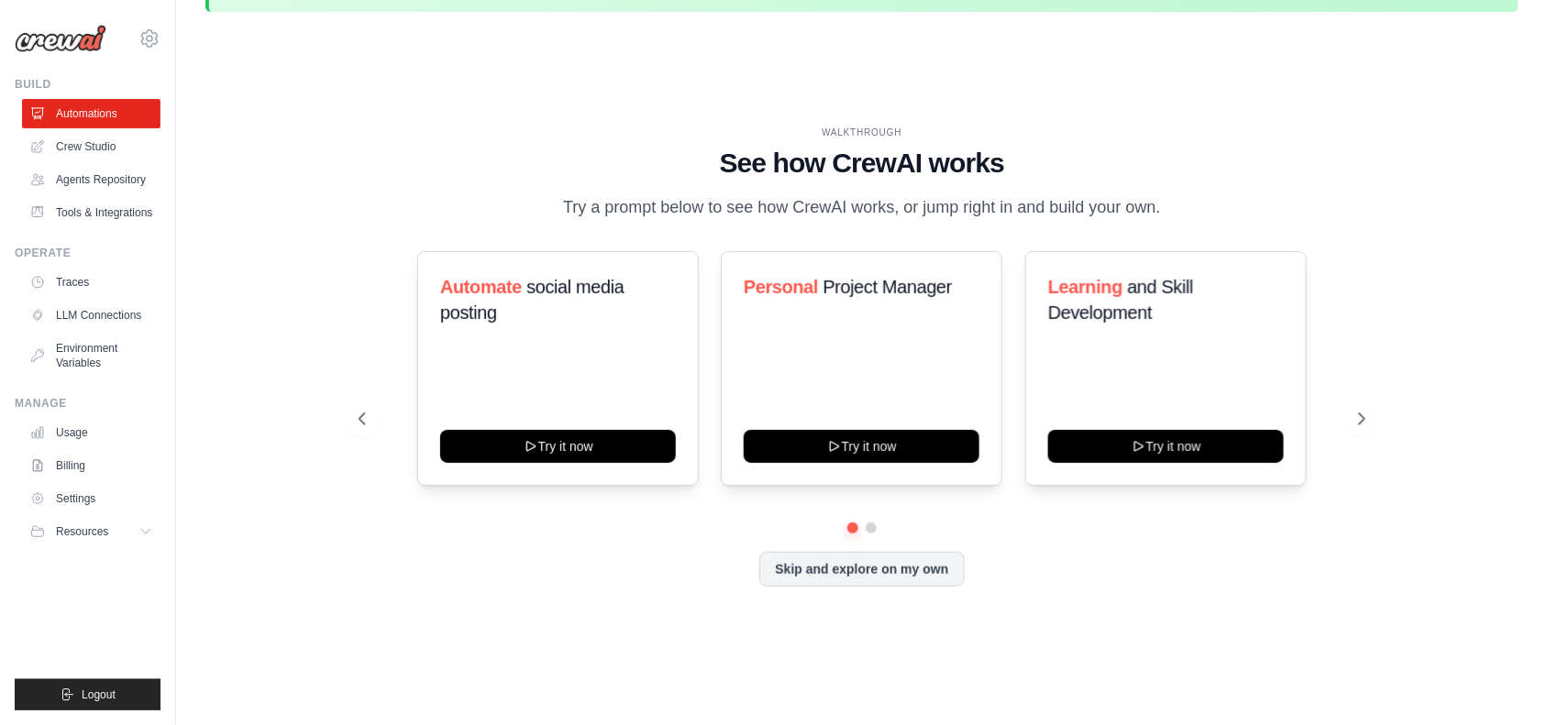
scroll to position [64, 0]
